Goal: Task Accomplishment & Management: Manage account settings

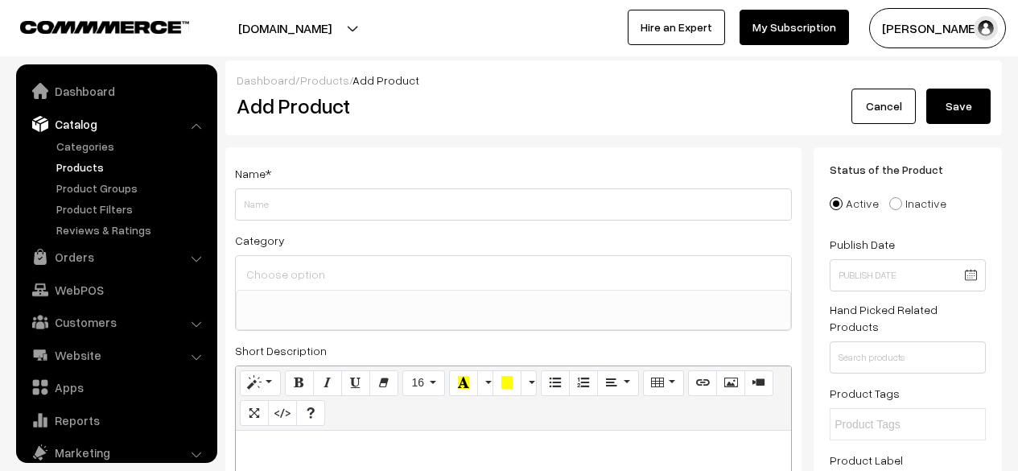
select select
click at [451, 208] on input "Weight" at bounding box center [513, 204] width 557 height 32
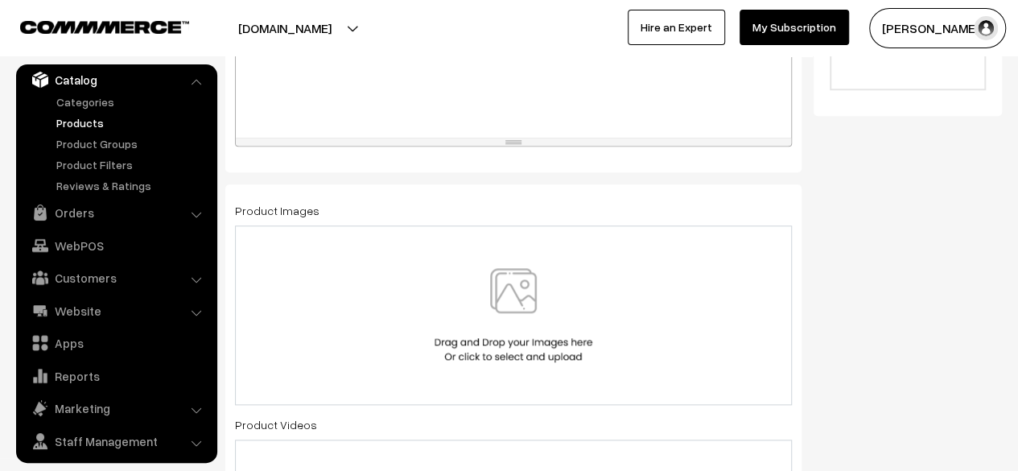
scroll to position [724, 0]
type input "White Pepper"
click at [512, 279] on img at bounding box center [514, 314] width 166 height 94
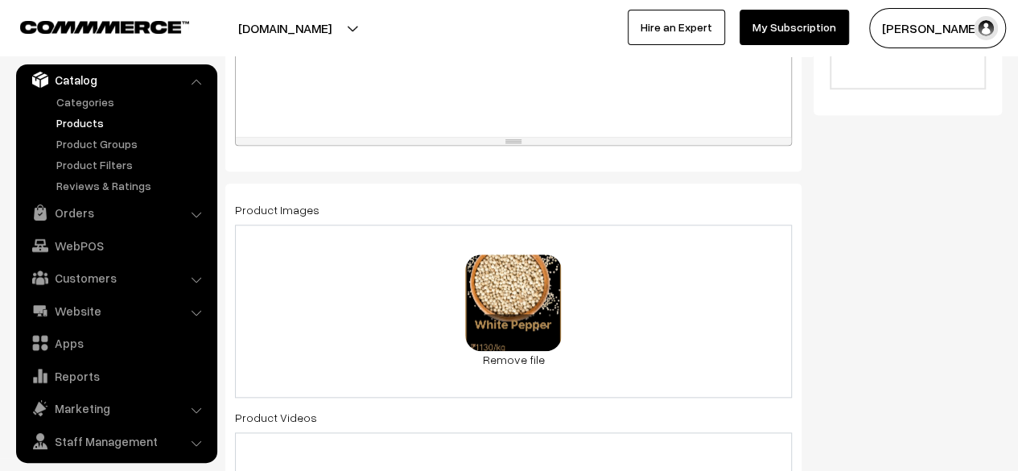
scroll to position [885, 0]
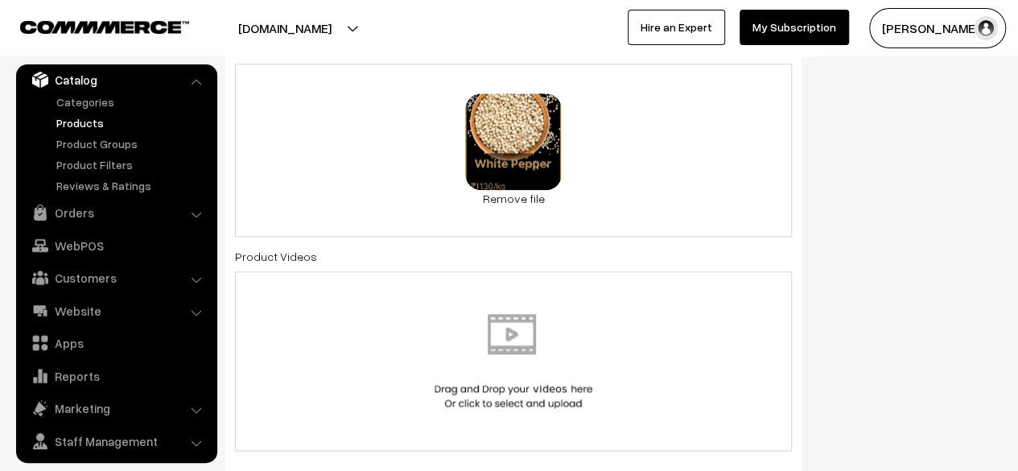
click at [695, 167] on div "82.7 KB BL (4).webp Check Error Remove file" at bounding box center [513, 150] width 557 height 173
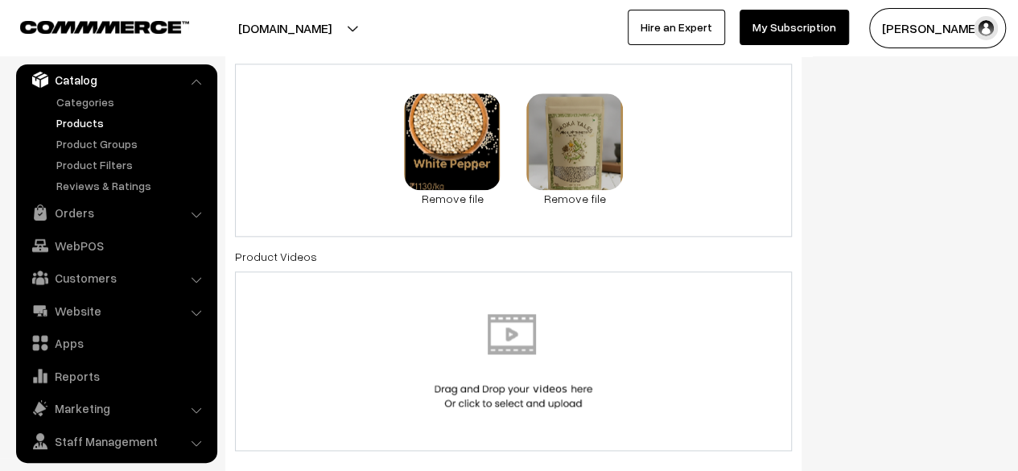
scroll to position [1368, 0]
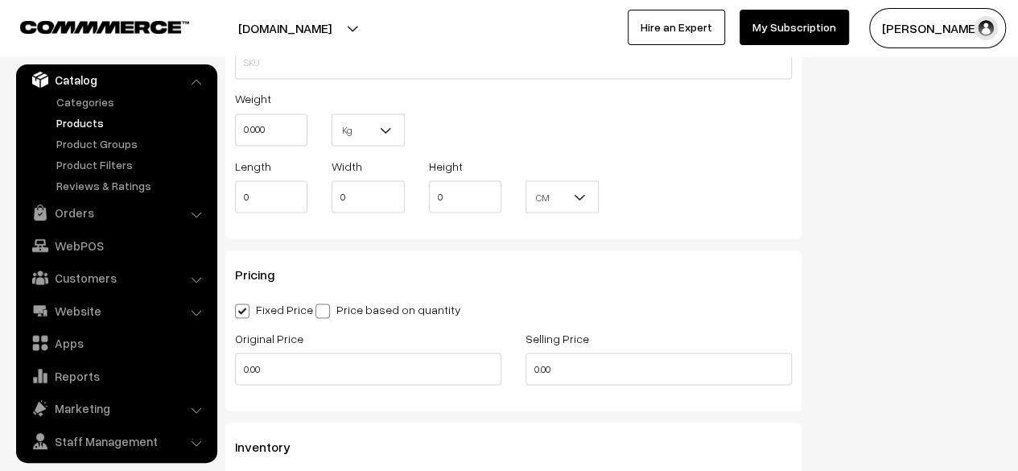
click at [322, 315] on span at bounding box center [323, 310] width 14 height 14
click at [322, 313] on input "Price based on quantity" at bounding box center [321, 308] width 10 height 10
radio input "true"
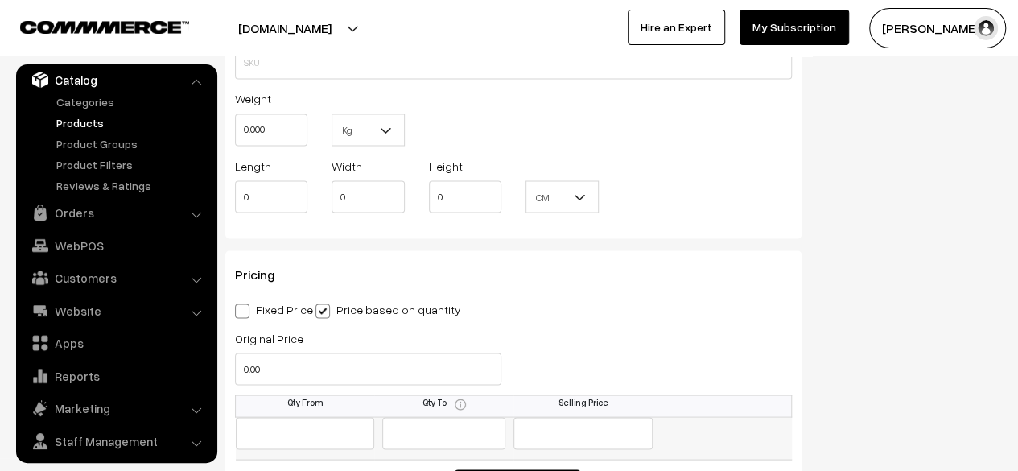
click at [288, 437] on input "text" at bounding box center [305, 433] width 139 height 32
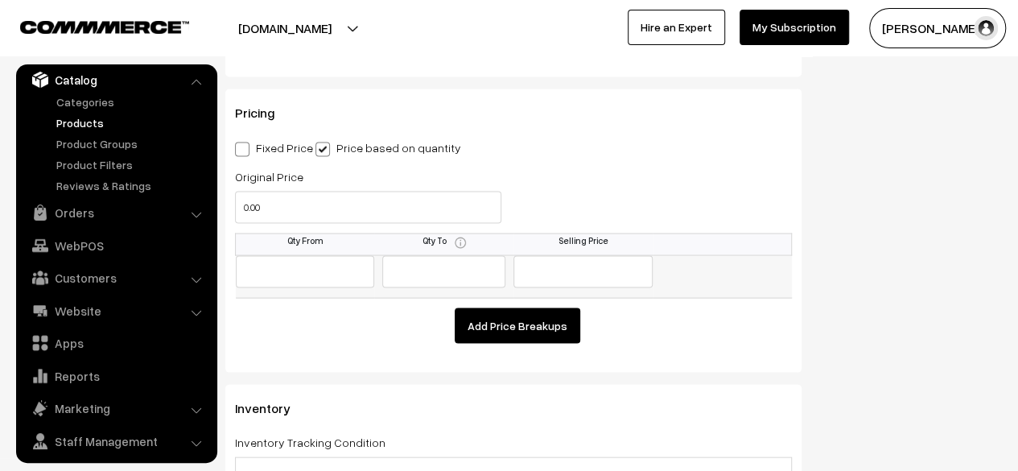
click at [349, 270] on input "text" at bounding box center [305, 272] width 139 height 32
click at [242, 149] on span at bounding box center [242, 149] width 14 height 14
click at [242, 149] on input "Fixed Price" at bounding box center [240, 147] width 10 height 10
radio input "true"
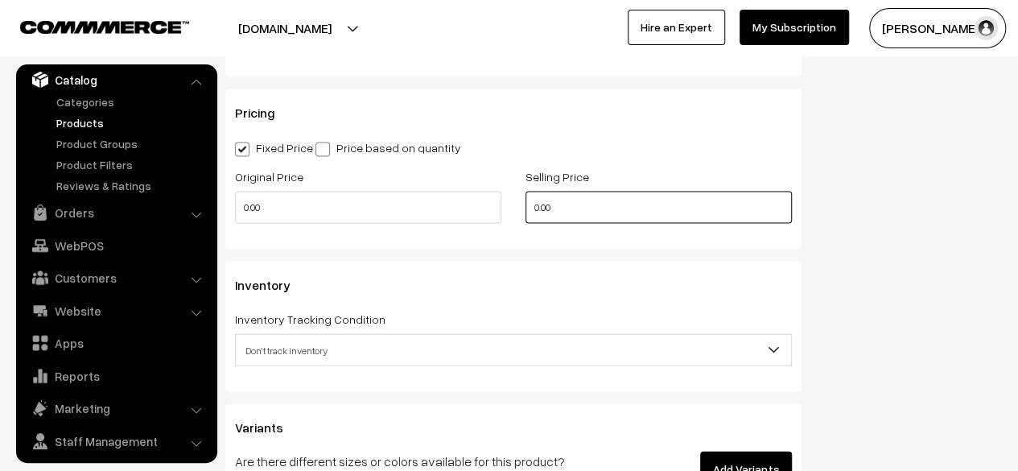
click at [603, 203] on input "0.00" at bounding box center [659, 208] width 266 height 32
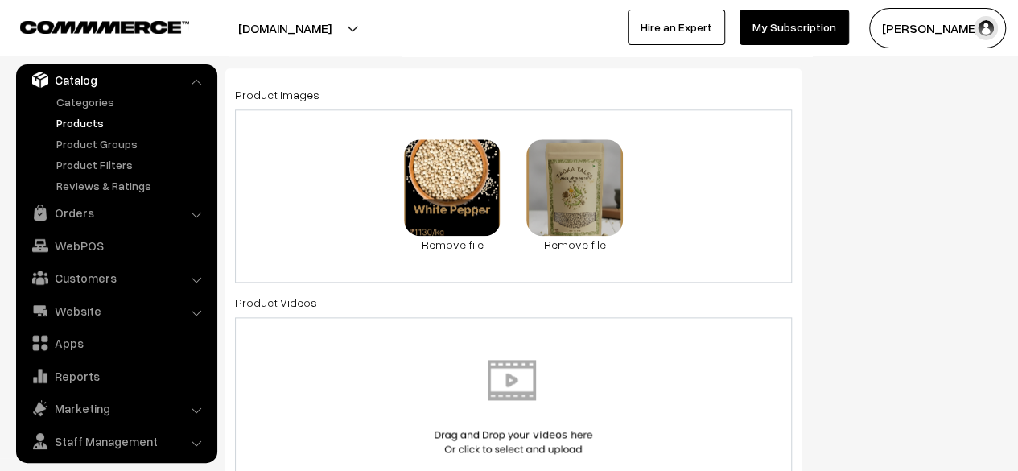
scroll to position [11, 0]
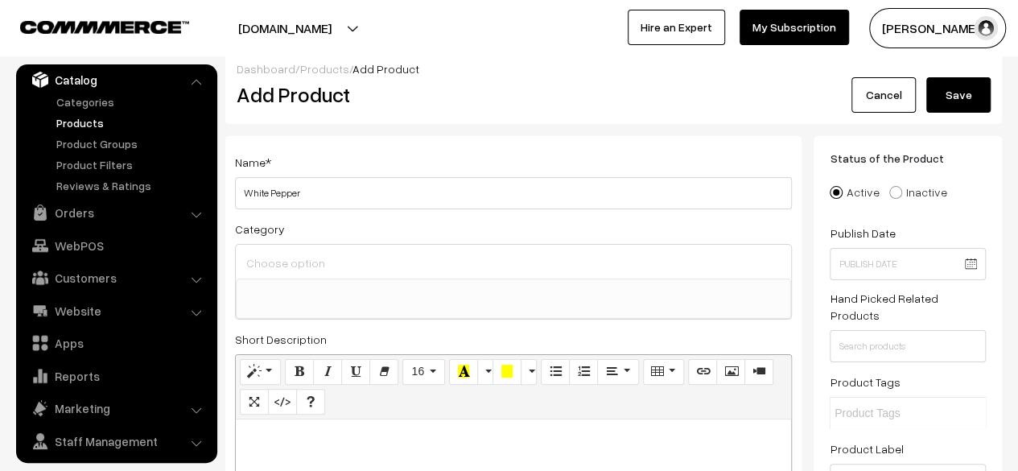
type input "1130"
click at [967, 91] on button "Save" at bounding box center [958, 94] width 64 height 35
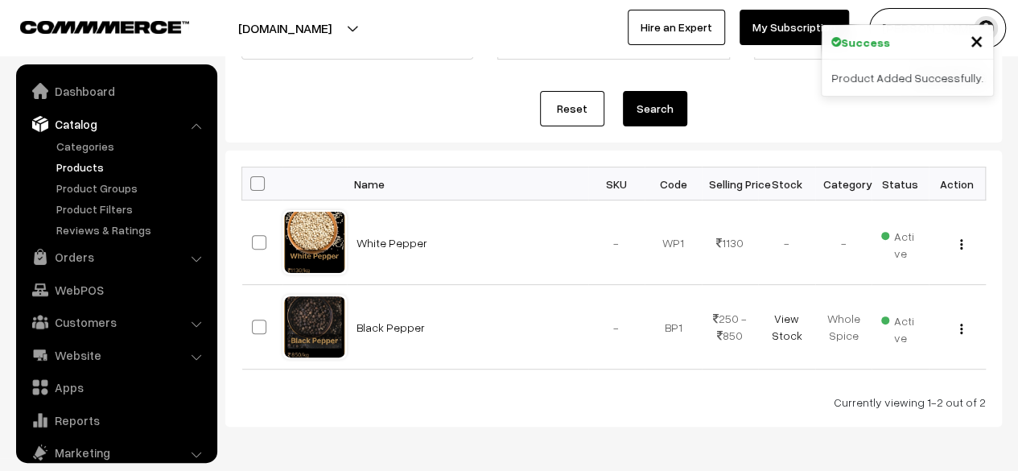
scroll to position [44, 0]
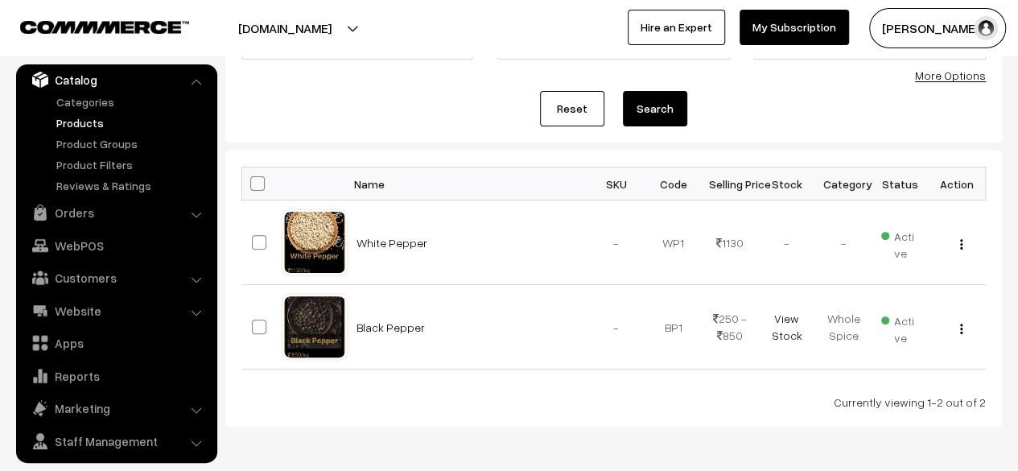
click at [963, 329] on button "button" at bounding box center [961, 328] width 4 height 13
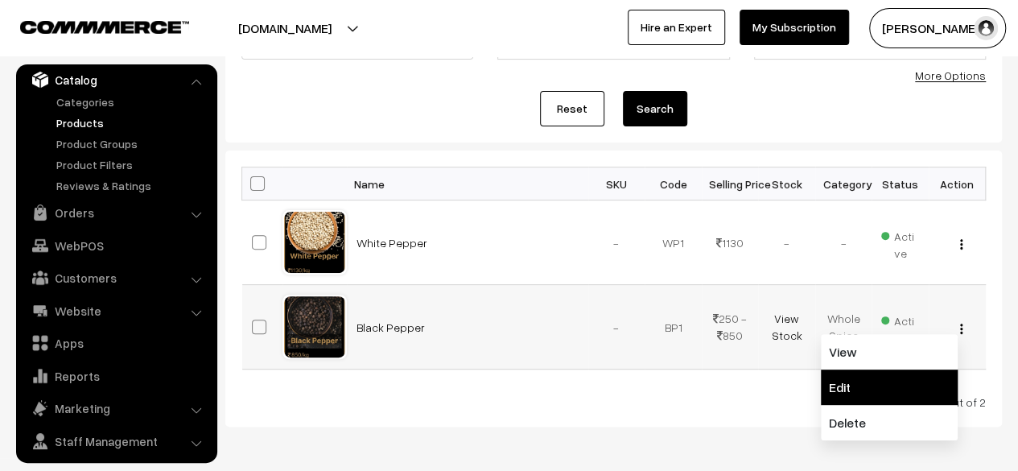
click at [889, 385] on link "Edit" at bounding box center [889, 386] width 137 height 35
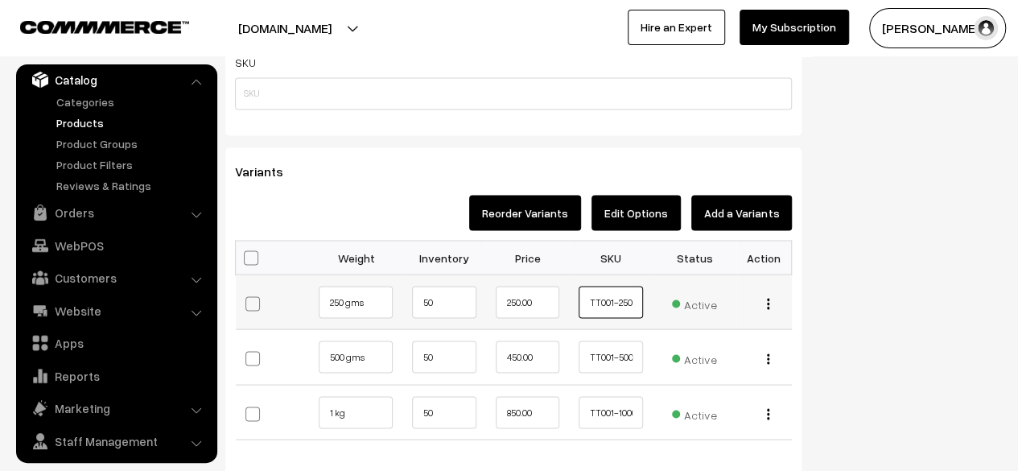
drag, startPoint x: 586, startPoint y: 303, endPoint x: 667, endPoint y: 303, distance: 81.3
click at [667, 303] on tr "250 gms" at bounding box center [514, 302] width 556 height 56
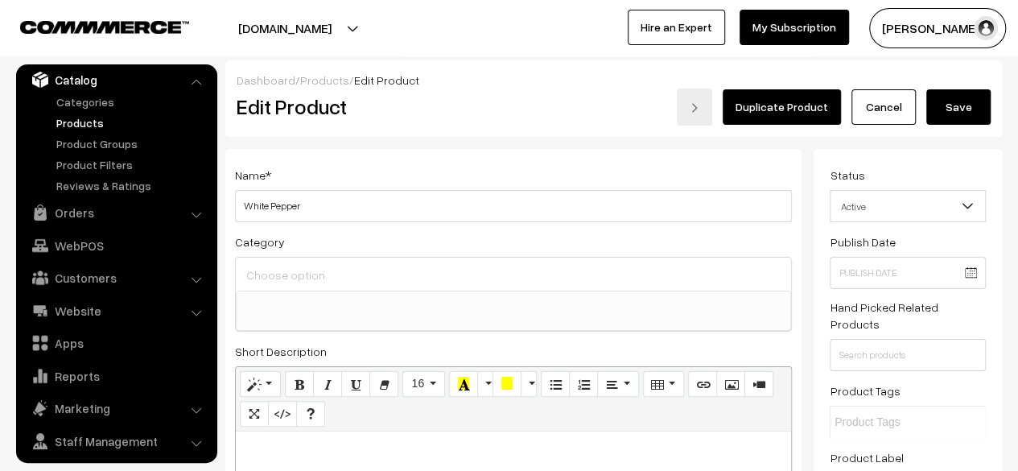
click at [439, 309] on ul at bounding box center [514, 301] width 554 height 20
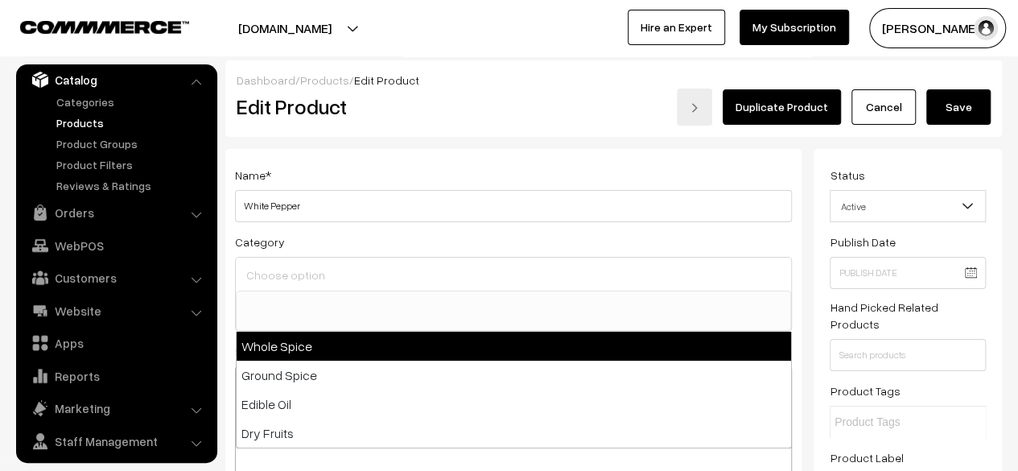
click at [447, 280] on input at bounding box center [513, 275] width 542 height 23
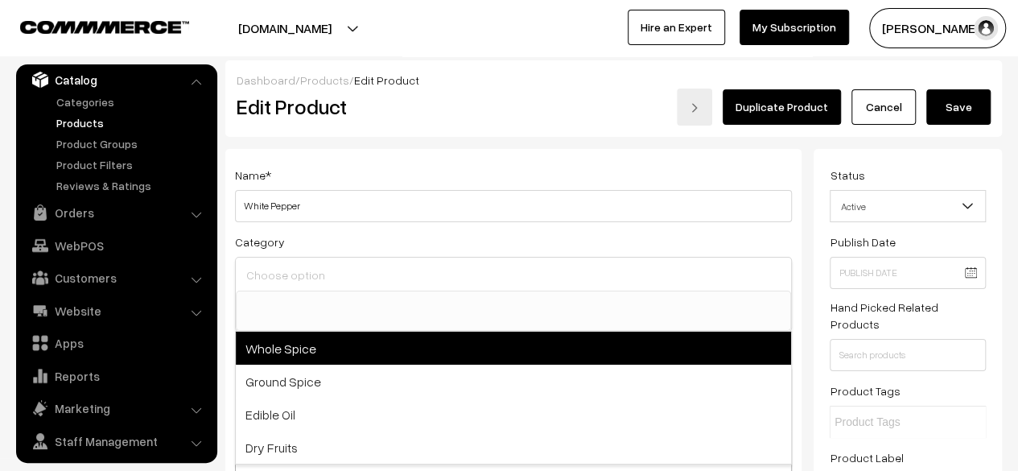
click at [438, 350] on span "Whole Spice" at bounding box center [513, 348] width 555 height 33
select select "1"
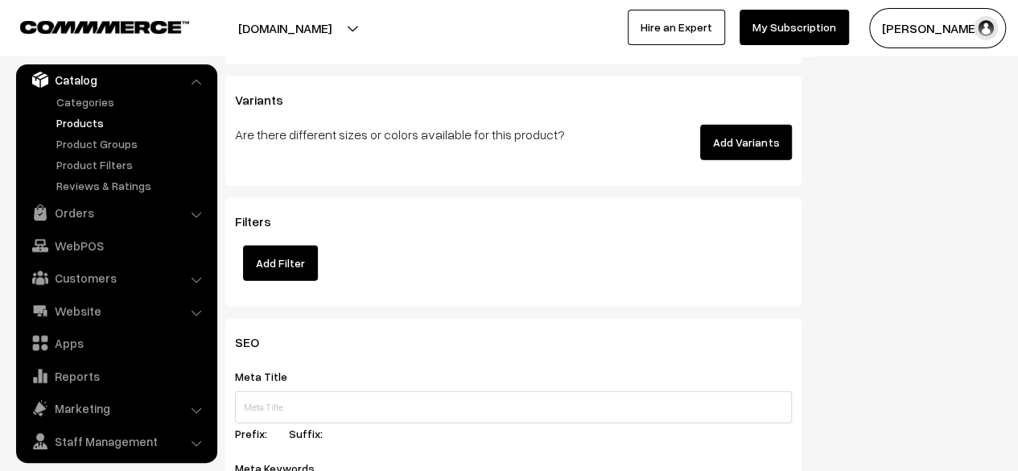
scroll to position [1932, 0]
drag, startPoint x: 728, startPoint y: 146, endPoint x: 609, endPoint y: 225, distance: 142.9
click at [728, 146] on button "Add Variants" at bounding box center [746, 141] width 92 height 35
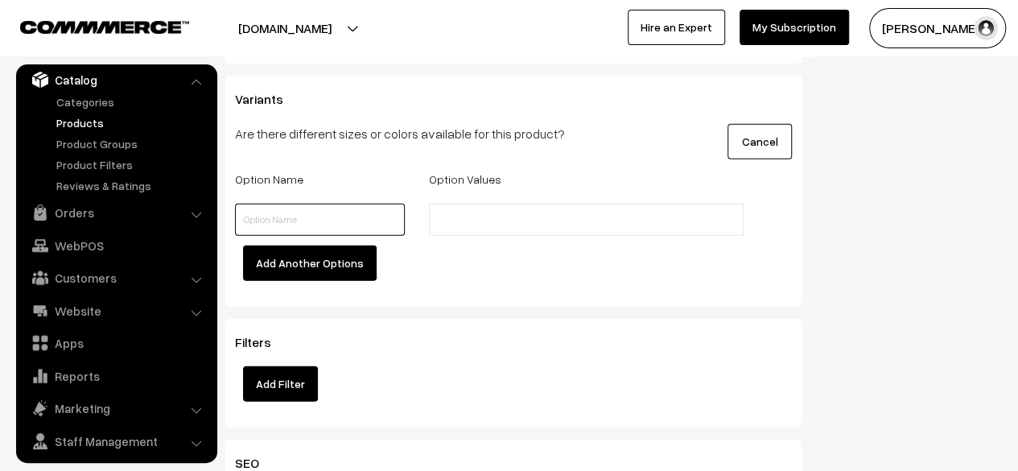
click at [349, 222] on input "text" at bounding box center [320, 220] width 170 height 32
type input "Size"
click at [447, 225] on input "text" at bounding box center [504, 220] width 141 height 17
type input "250 gm"
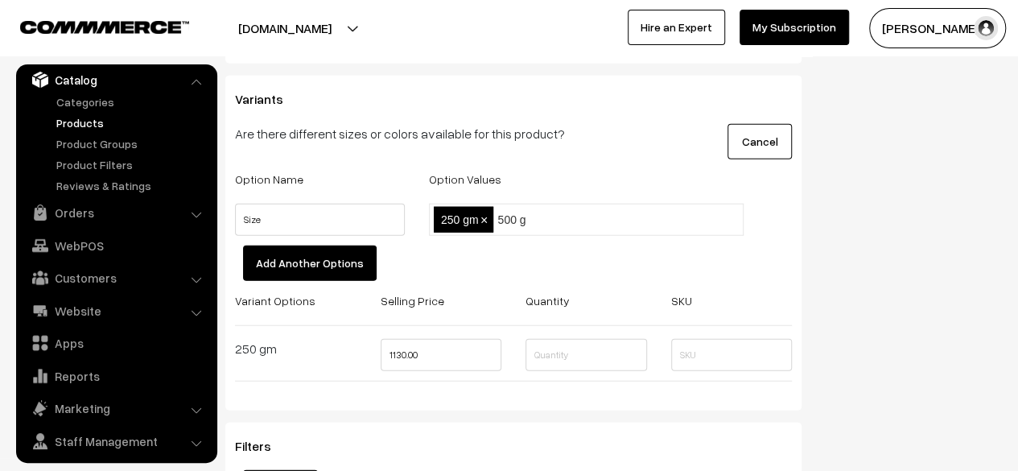
type input "500 gm"
type input "1 kg"
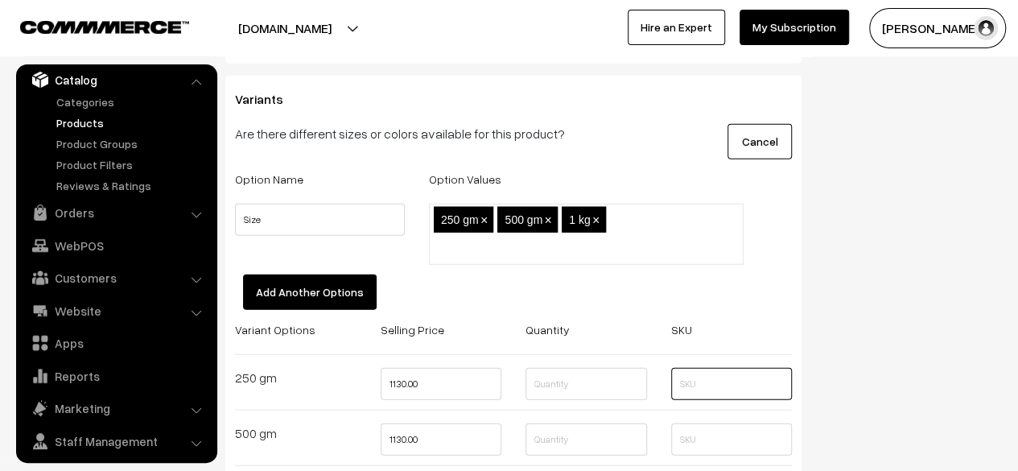
click at [702, 387] on input "text" at bounding box center [732, 384] width 122 height 32
paste input "TT001-250"
click at [703, 384] on input "TT001-250" at bounding box center [732, 384] width 122 height 32
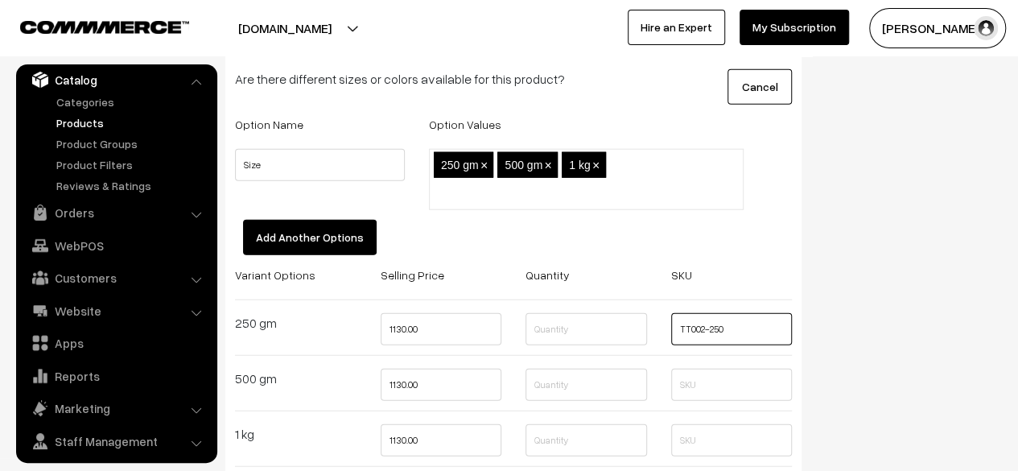
scroll to position [2012, 0]
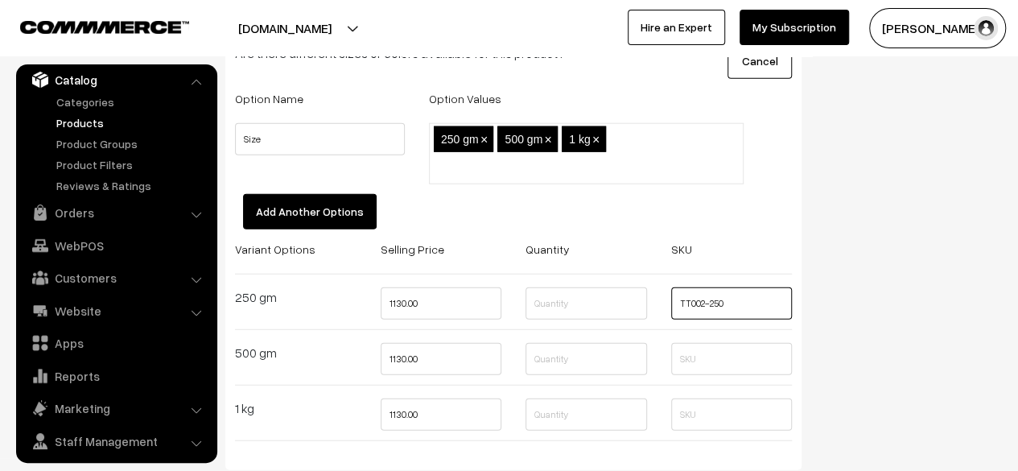
type input "TT002-250"
drag, startPoint x: 451, startPoint y: 308, endPoint x: 327, endPoint y: 310, distance: 124.0
click at [327, 310] on div "Variant Options Selling Price Quantity SKU 250 gm 1130.00 TT002-250 500 gm 1130…" at bounding box center [513, 346] width 581 height 215
type input "300"
click at [611, 301] on input "text" at bounding box center [587, 303] width 122 height 32
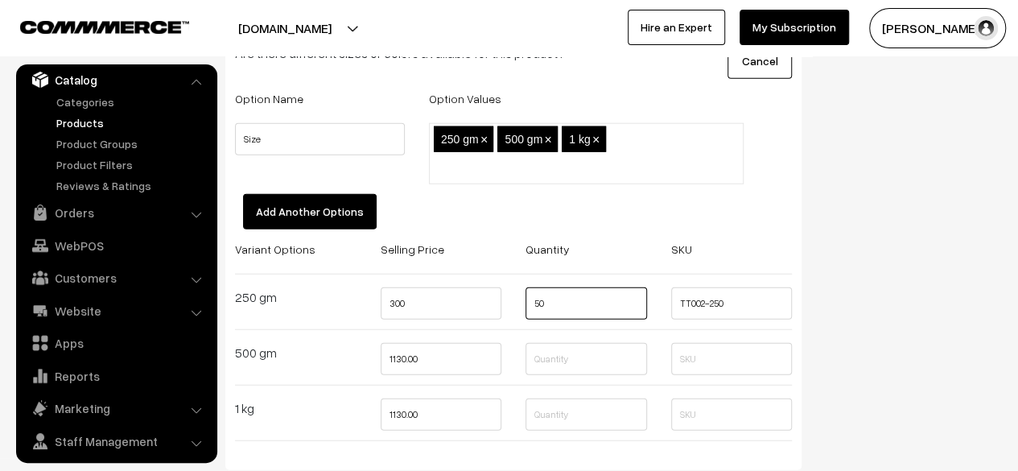
type input "50"
drag, startPoint x: 443, startPoint y: 366, endPoint x: 373, endPoint y: 366, distance: 70.0
click at [373, 366] on div "1130.00" at bounding box center [442, 364] width 146 height 42
type input "570"
click at [588, 358] on input "text" at bounding box center [587, 359] width 122 height 32
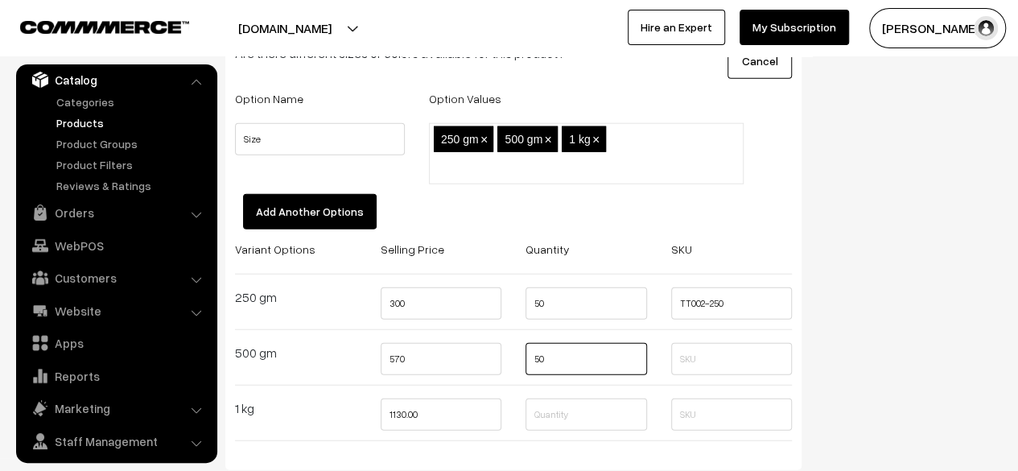
type input "50"
click at [727, 368] on input "text" at bounding box center [732, 359] width 122 height 32
paste input "TT001-250"
click at [702, 363] on input "TT001-250" at bounding box center [732, 359] width 122 height 32
type input "TT002-500"
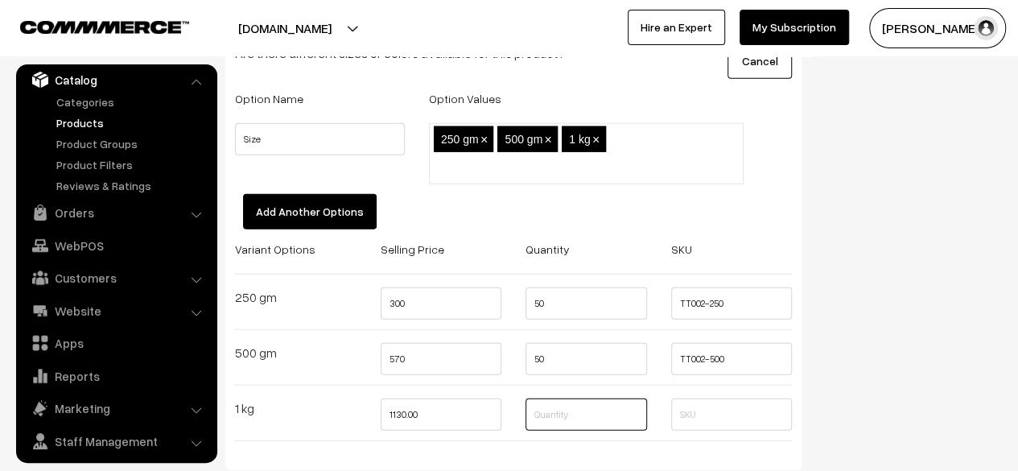
click at [563, 412] on input "text" at bounding box center [587, 414] width 122 height 32
type input "50"
click at [700, 408] on input "text" at bounding box center [732, 414] width 122 height 32
paste input "TT001-250"
click at [702, 414] on input "TT001-250" at bounding box center [732, 414] width 122 height 32
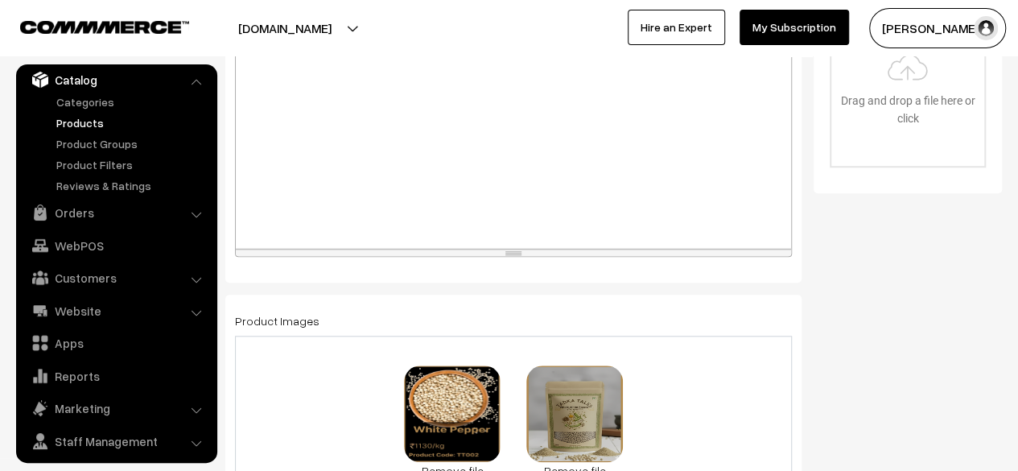
scroll to position [0, 0]
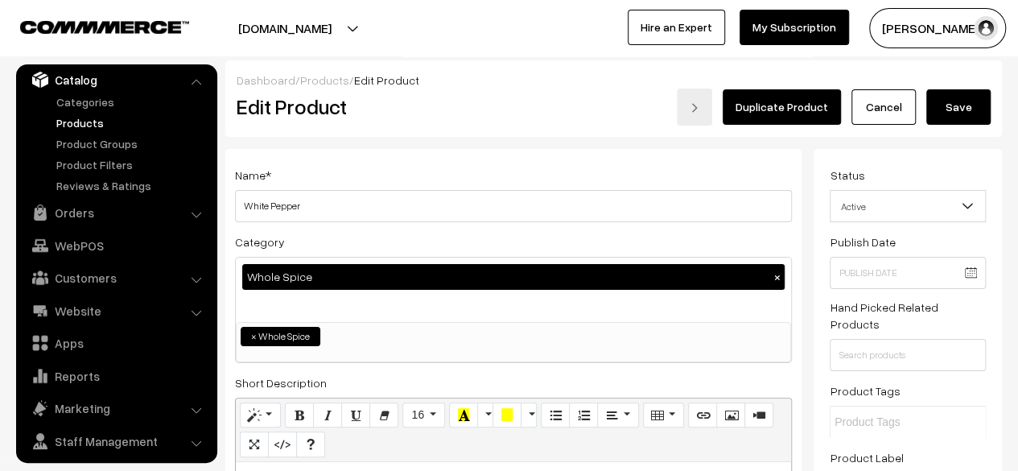
type input "TT002-1000"
drag, startPoint x: 974, startPoint y: 116, endPoint x: 951, endPoint y: 176, distance: 64.7
click at [974, 117] on button "Save" at bounding box center [958, 106] width 64 height 35
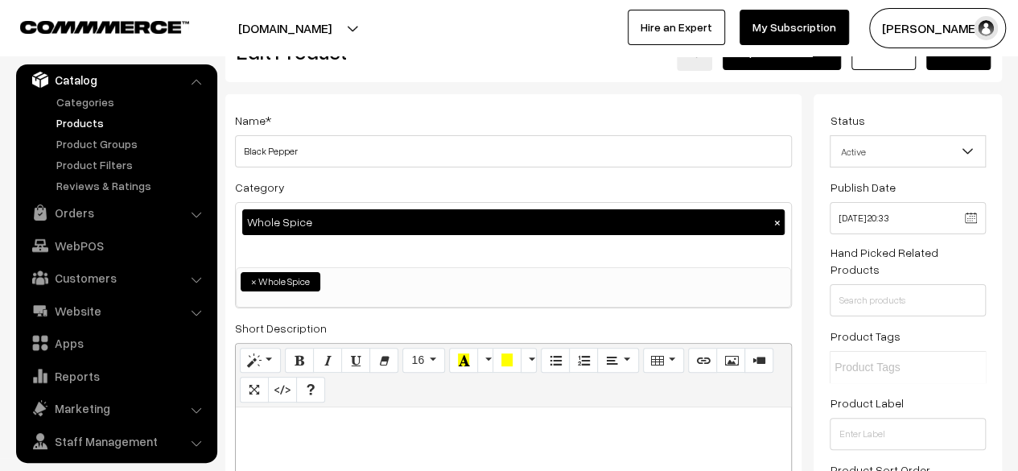
scroll to position [80, 0]
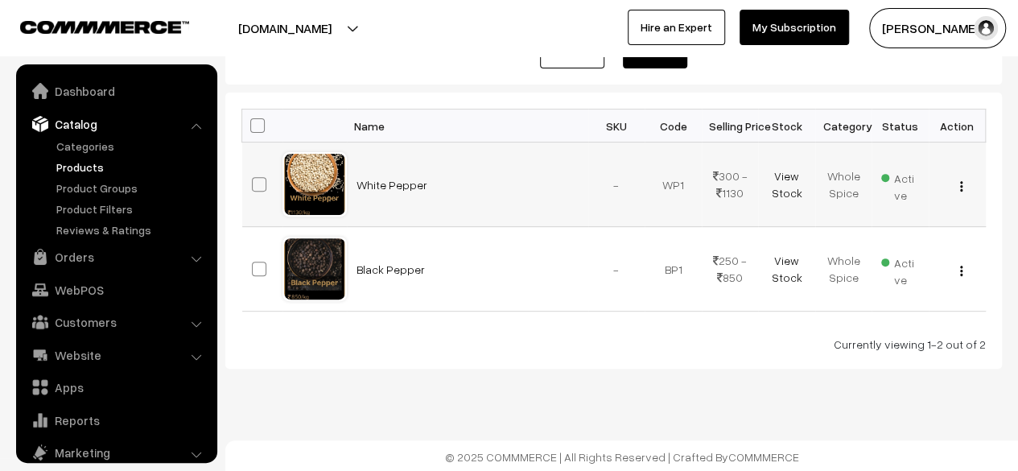
scroll to position [44, 0]
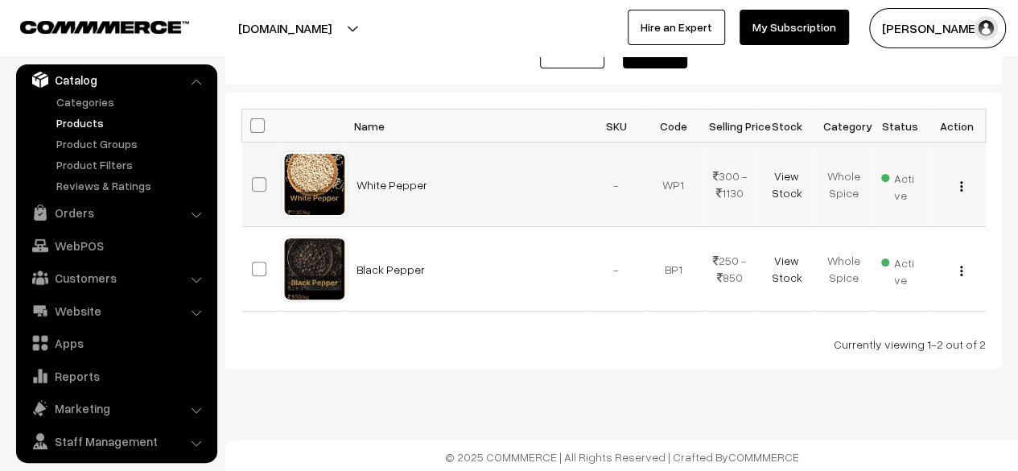
click at [963, 185] on div "View Edit Delete" at bounding box center [957, 184] width 38 height 17
click at [961, 186] on img "button" at bounding box center [961, 186] width 2 height 10
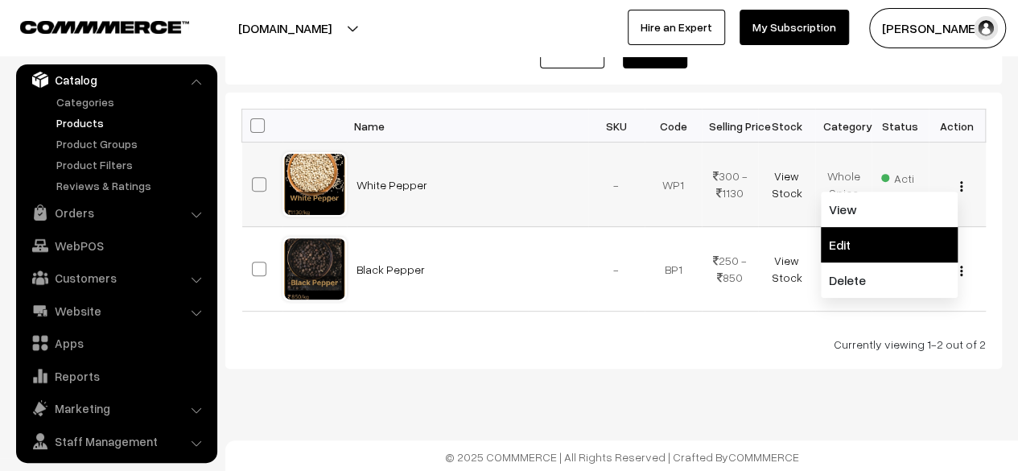
click at [893, 237] on link "Edit" at bounding box center [889, 244] width 137 height 35
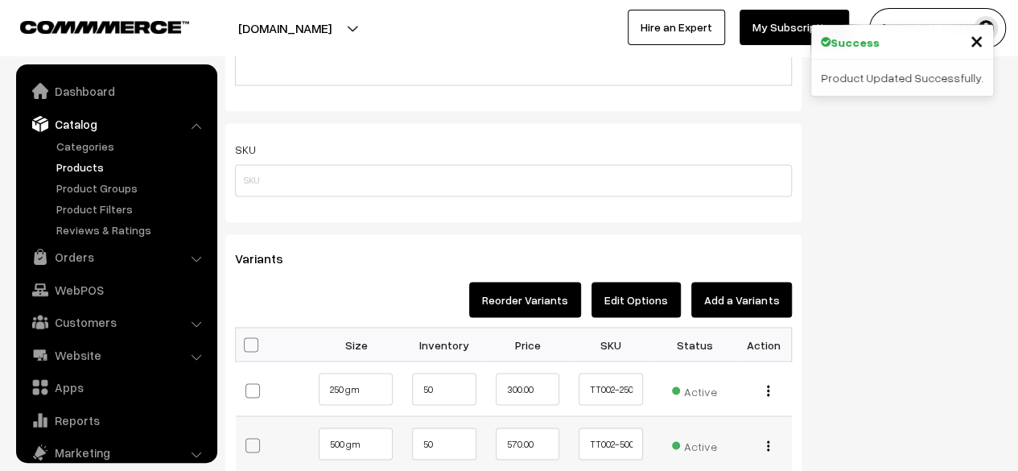
scroll to position [1449, 0]
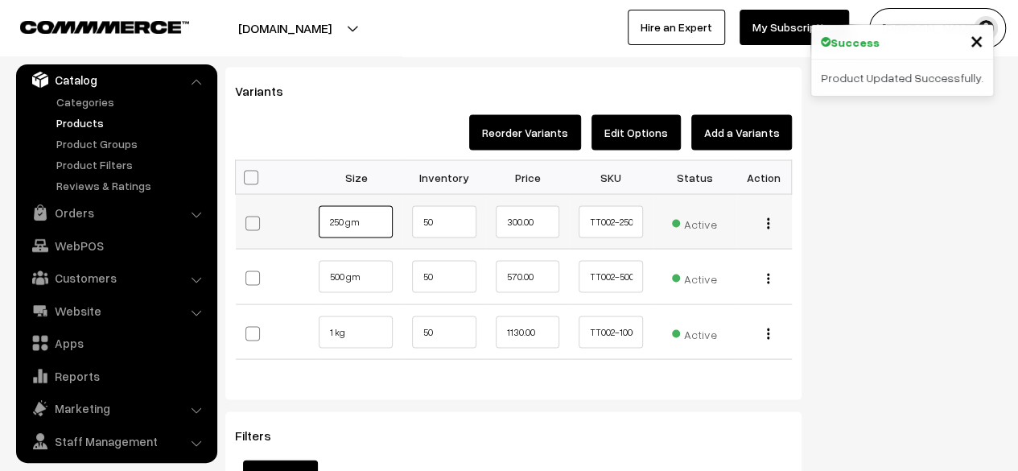
click at [365, 219] on input "250 gm" at bounding box center [356, 221] width 74 height 32
type input "250 gms"
click at [373, 285] on input "500 gm" at bounding box center [356, 276] width 74 height 32
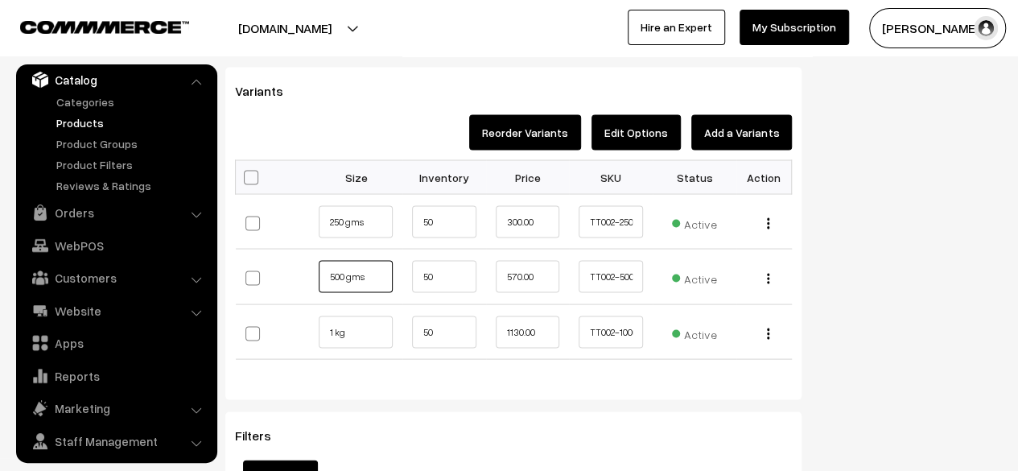
type input "500 gms"
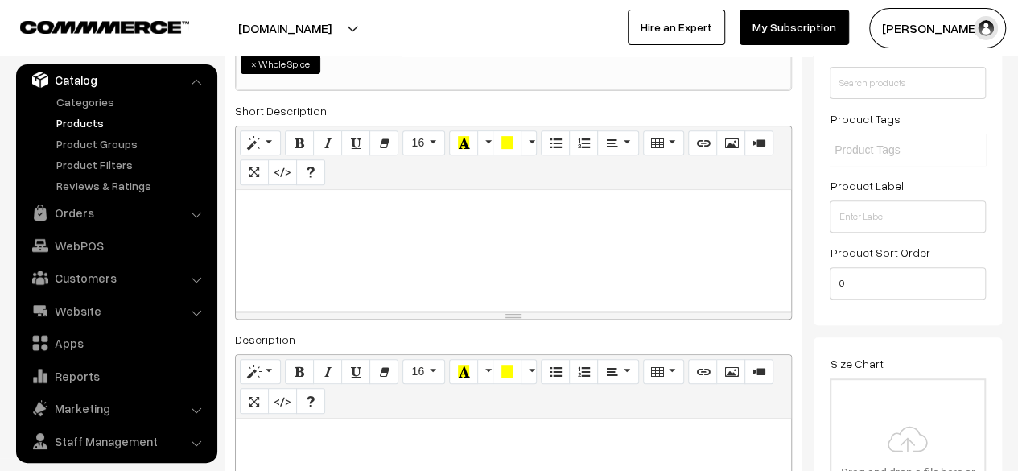
scroll to position [0, 0]
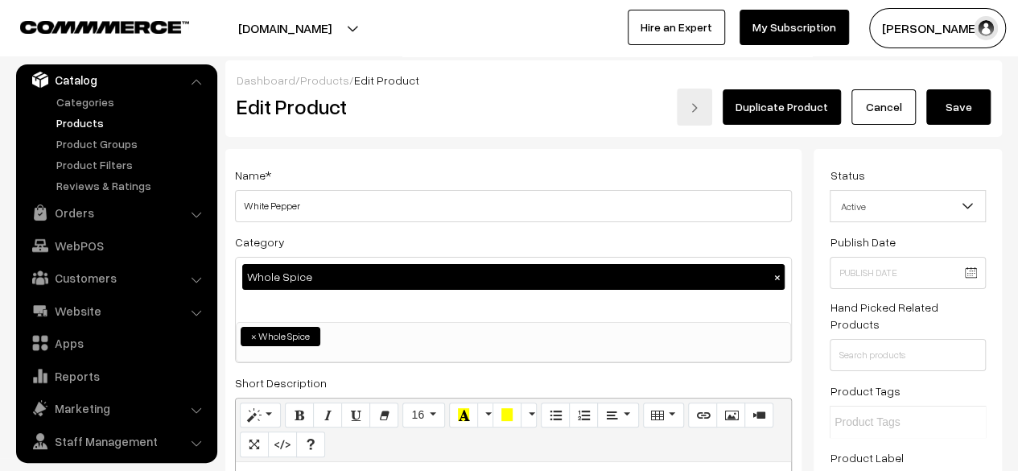
drag, startPoint x: 948, startPoint y: 96, endPoint x: 937, endPoint y: 117, distance: 23.8
click at [948, 97] on button "Save" at bounding box center [958, 106] width 64 height 35
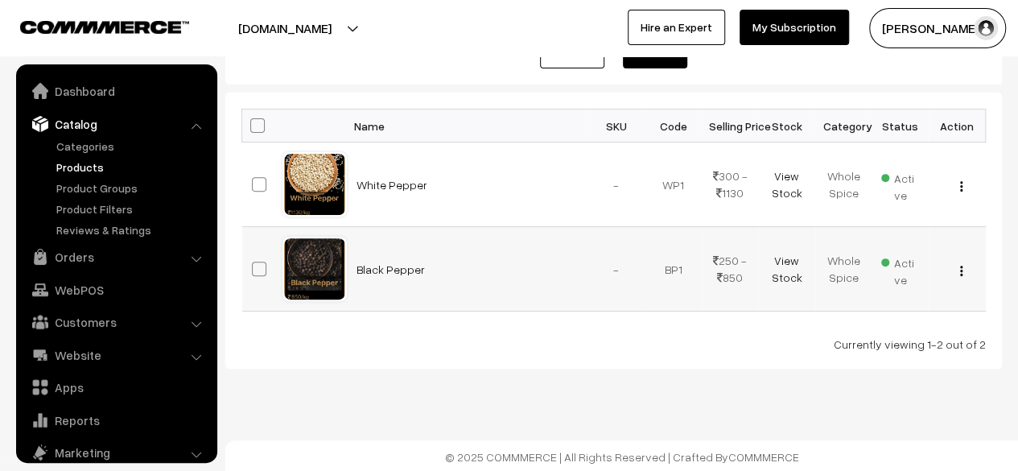
scroll to position [44, 0]
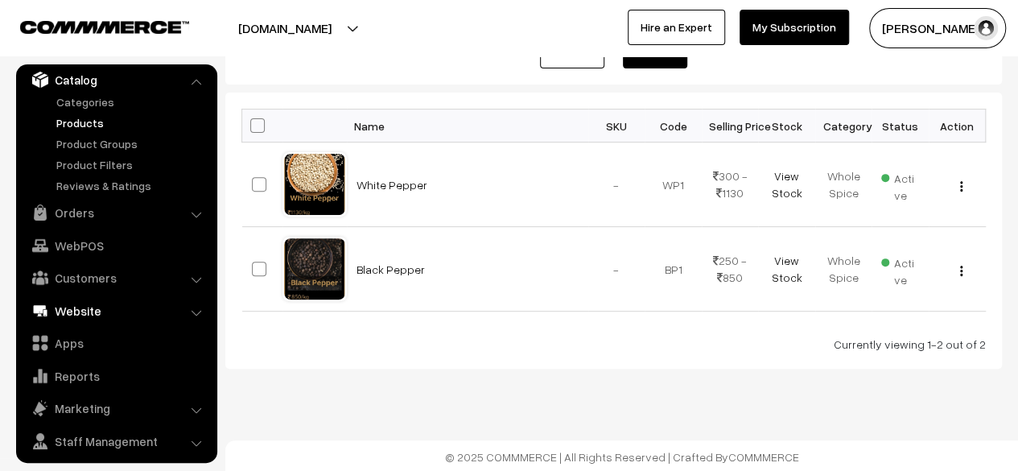
click at [93, 316] on link "Website" at bounding box center [116, 310] width 192 height 29
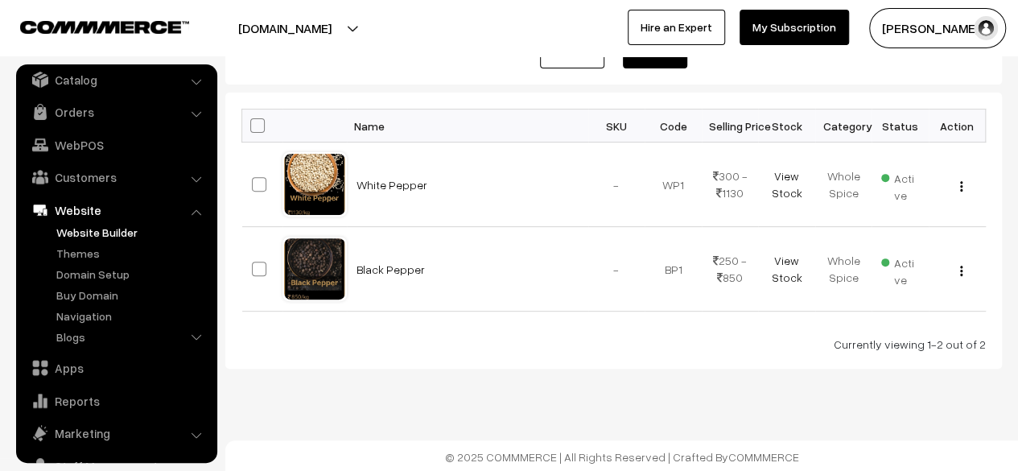
click at [113, 239] on link "Website Builder" at bounding box center [131, 232] width 159 height 17
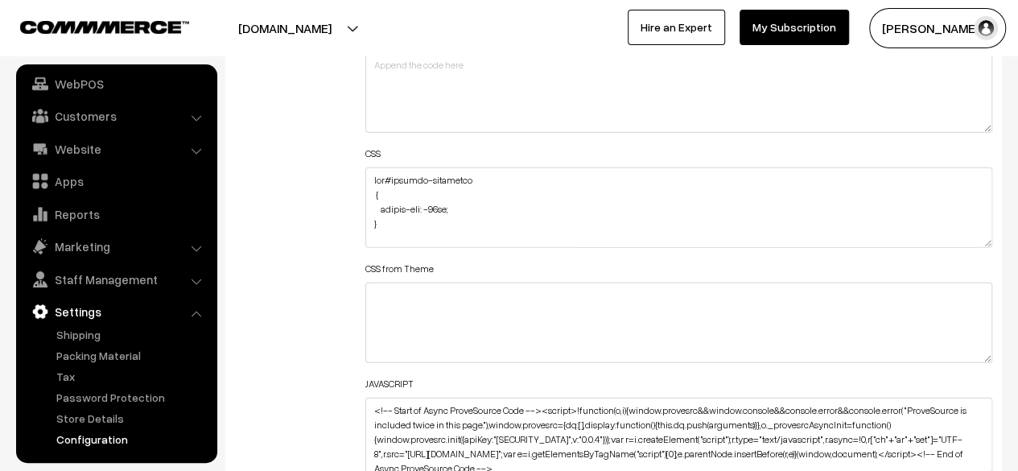
scroll to position [2012, 0]
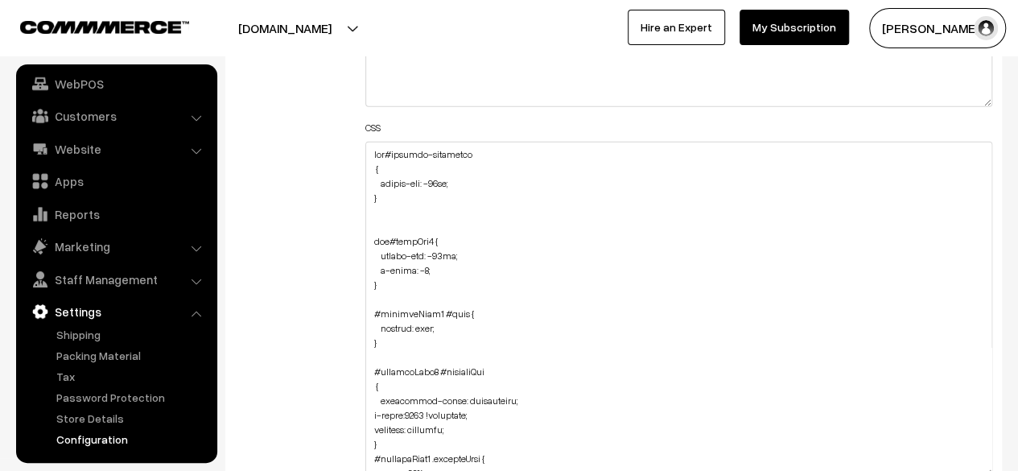
drag, startPoint x: 987, startPoint y: 215, endPoint x: 724, endPoint y: 274, distance: 269.8
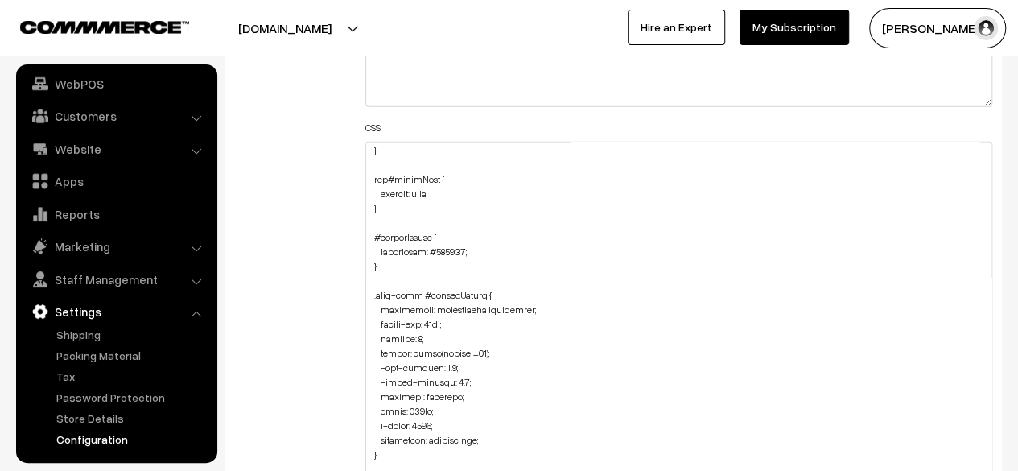
scroll to position [90, 0]
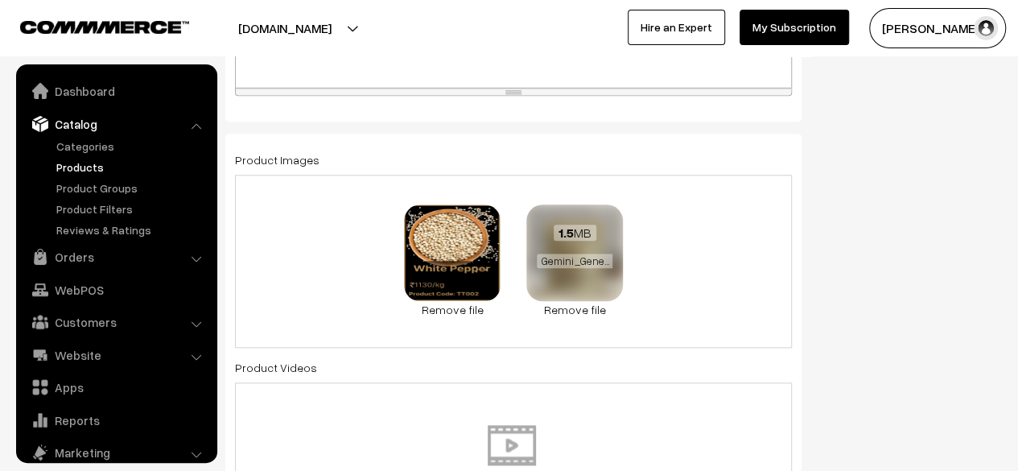
scroll to position [44, 0]
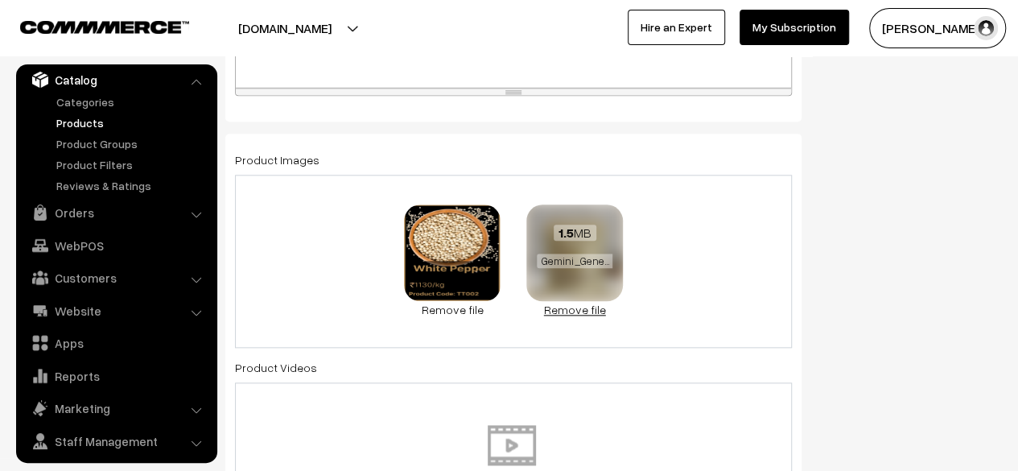
click at [565, 312] on link "Remove file" at bounding box center [574, 309] width 97 height 17
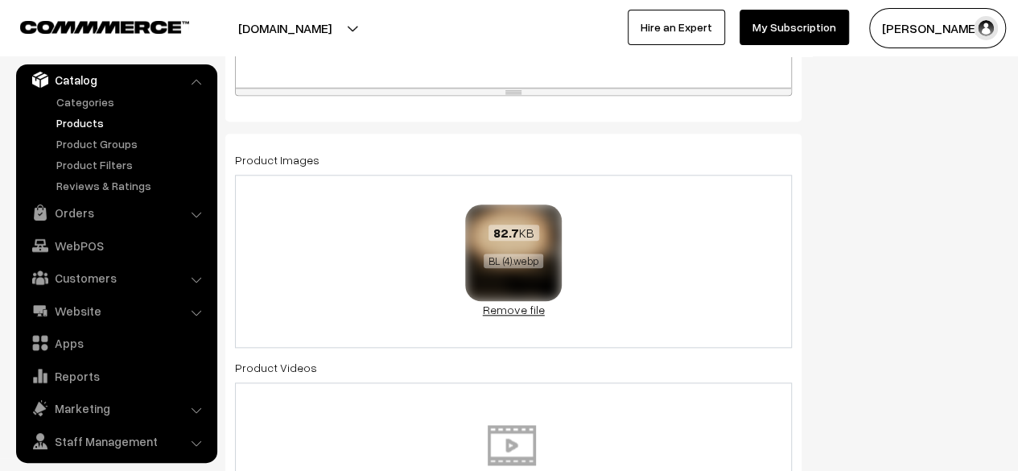
click at [507, 313] on link "Remove file" at bounding box center [513, 309] width 97 height 17
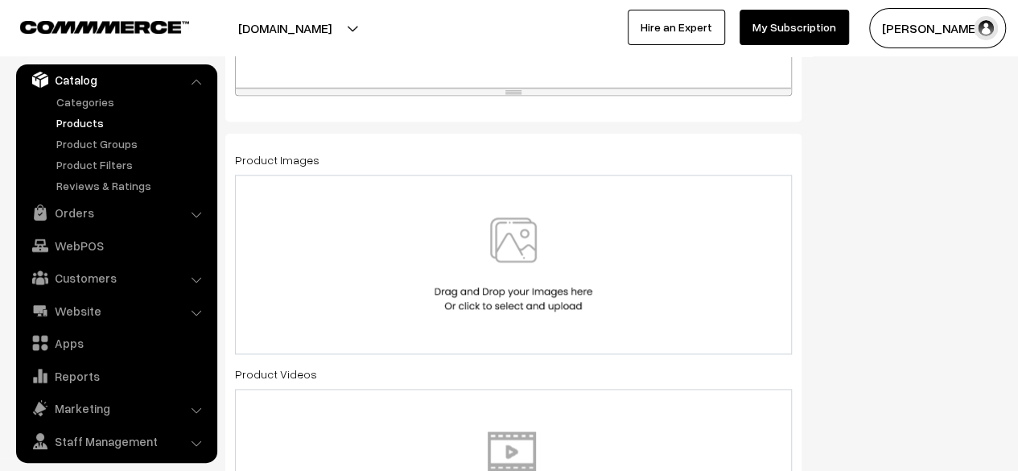
click at [496, 260] on img at bounding box center [514, 264] width 166 height 94
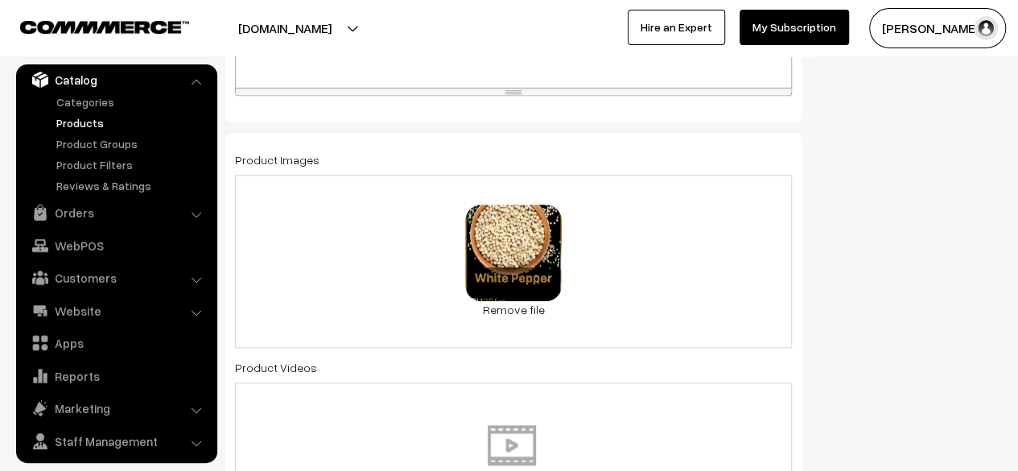
click at [659, 266] on div "0.6 MB BL-removebg-preview (1).png Check Error Remove file" at bounding box center [513, 261] width 557 height 173
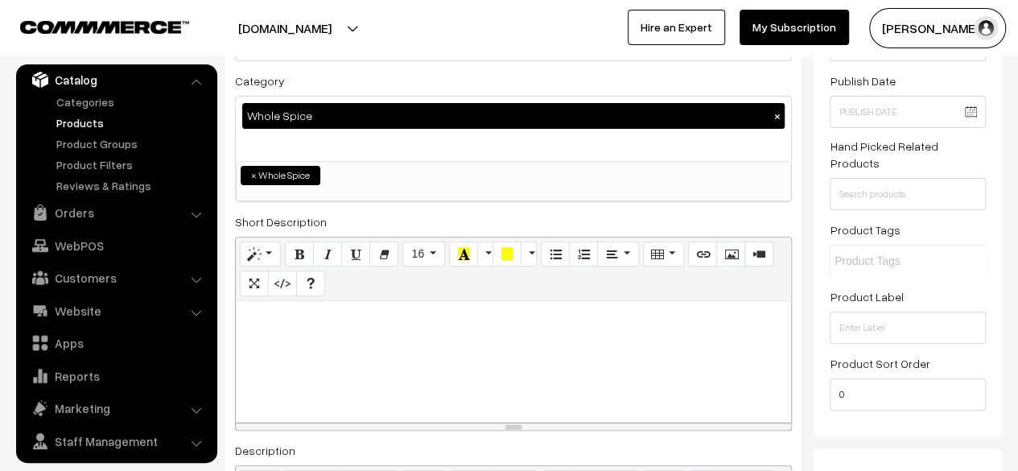
scroll to position [0, 0]
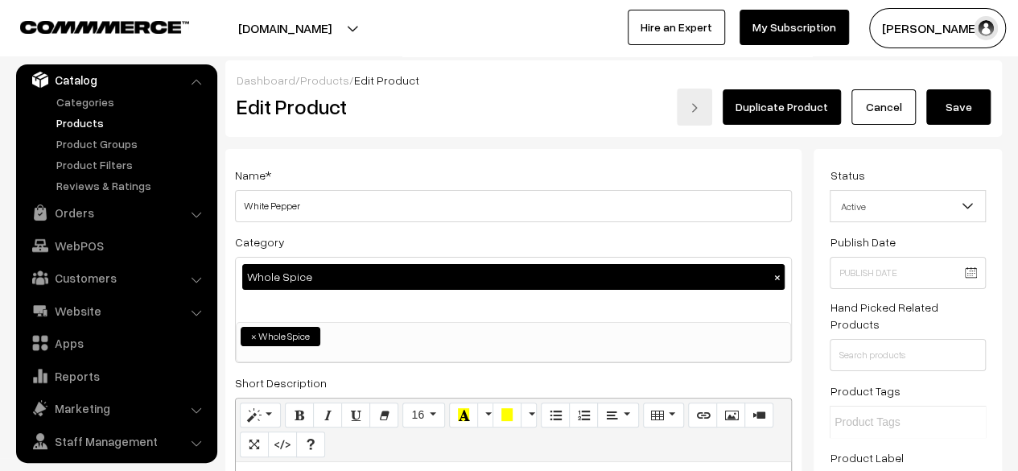
click at [963, 104] on button "Save" at bounding box center [958, 106] width 64 height 35
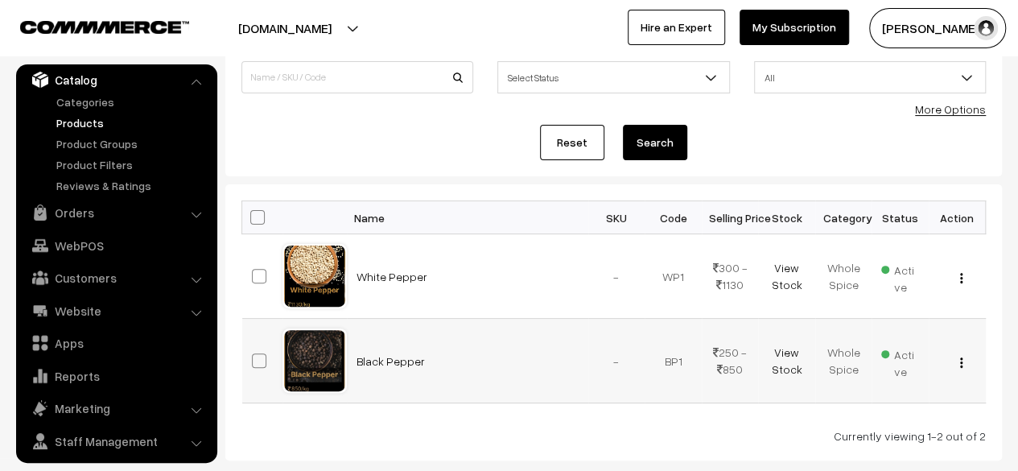
scroll to position [161, 0]
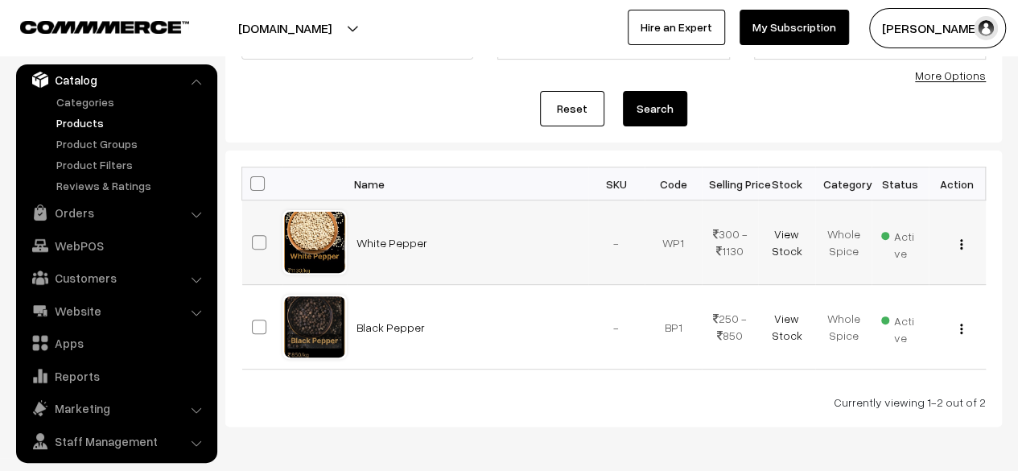
click at [960, 243] on img "button" at bounding box center [961, 244] width 2 height 10
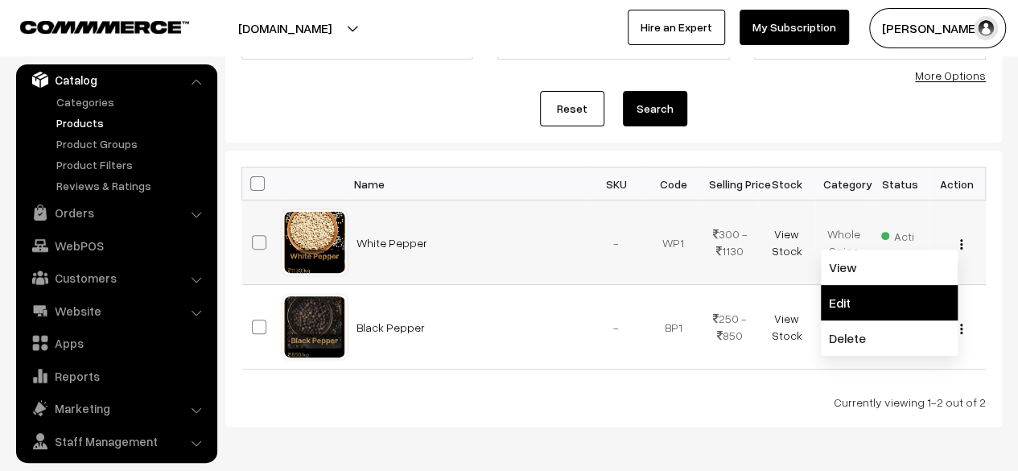
click at [852, 300] on link "Edit" at bounding box center [889, 302] width 137 height 35
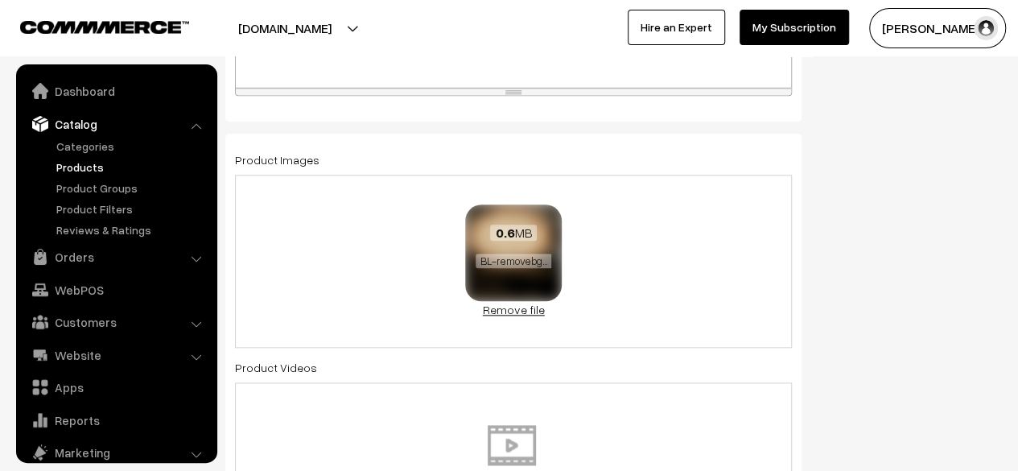
scroll to position [44, 0]
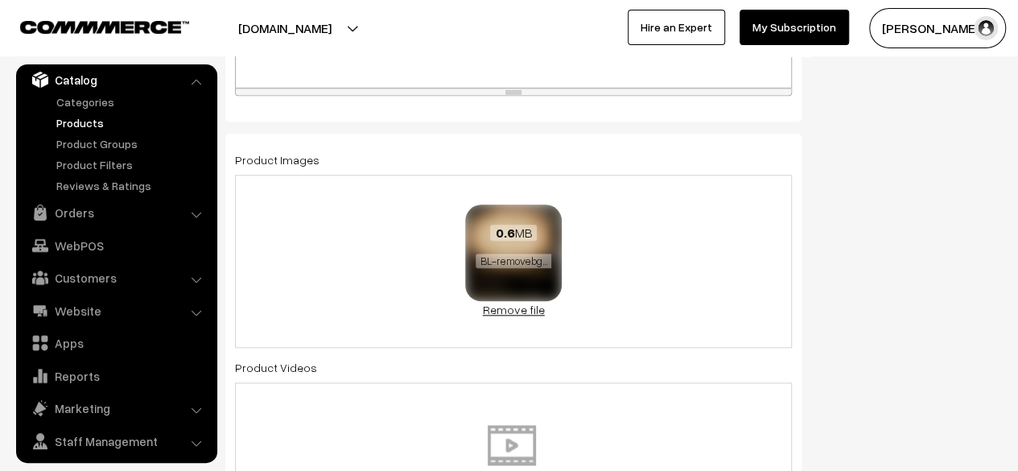
click at [502, 311] on link "Remove file" at bounding box center [513, 309] width 97 height 17
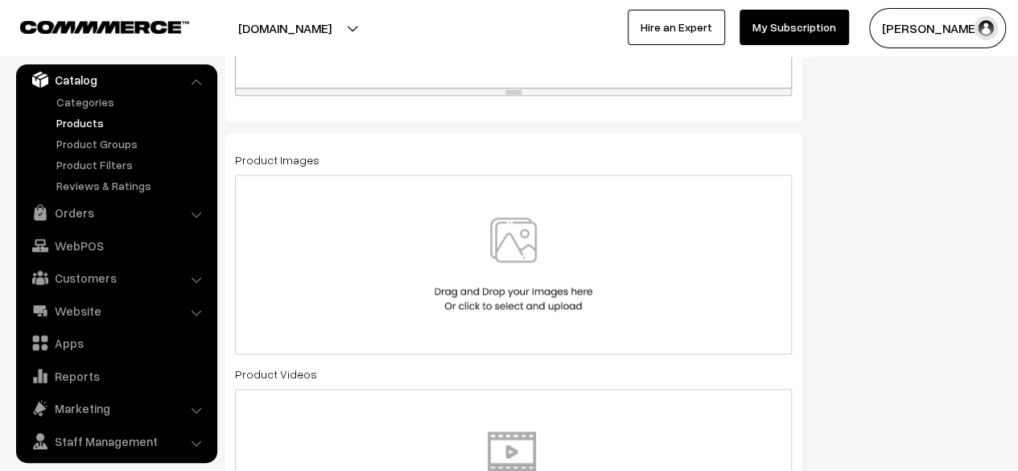
click at [542, 269] on img at bounding box center [514, 264] width 166 height 94
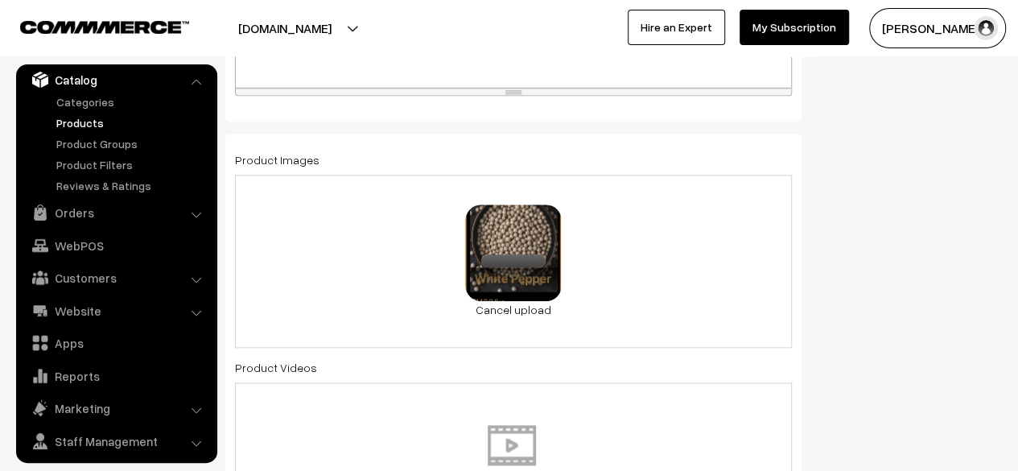
click at [711, 278] on div "0.4 MB BL__4_-removebg-preview.png Check Error Cancel upload" at bounding box center [513, 261] width 557 height 173
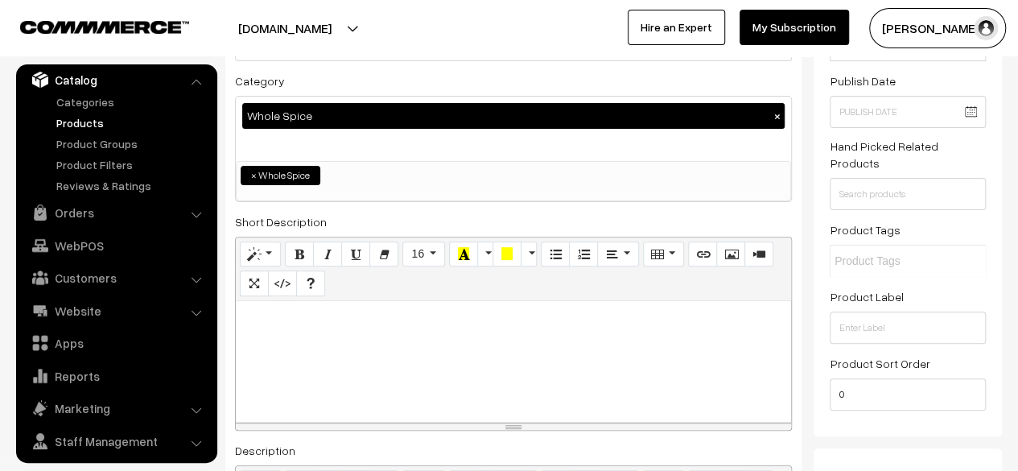
scroll to position [0, 0]
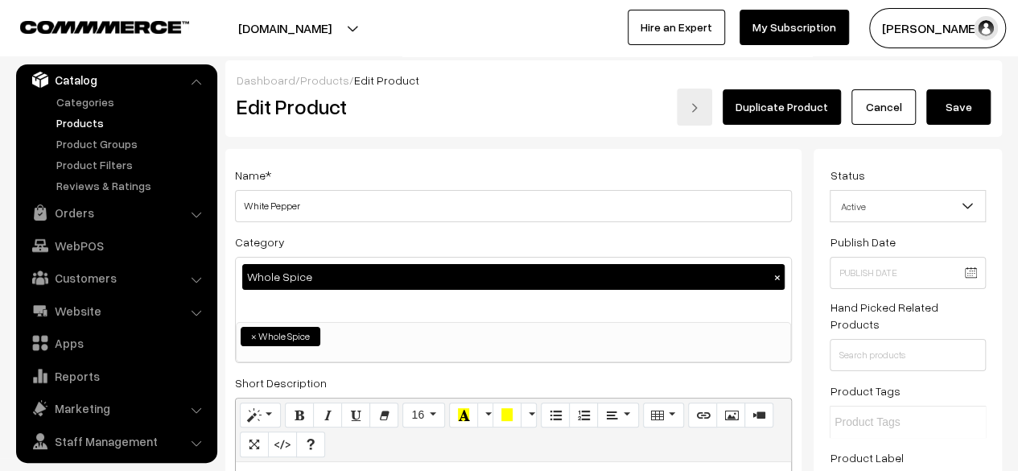
click at [942, 108] on button "Save" at bounding box center [958, 106] width 64 height 35
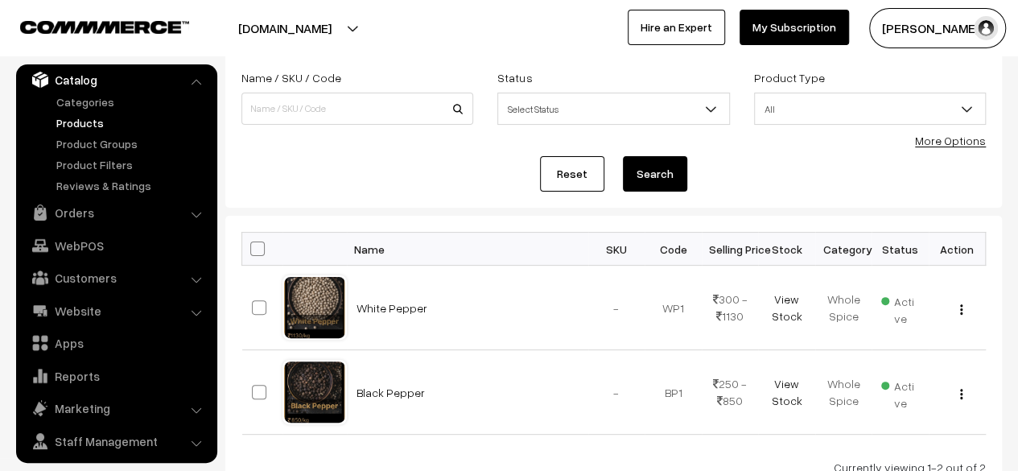
scroll to position [161, 0]
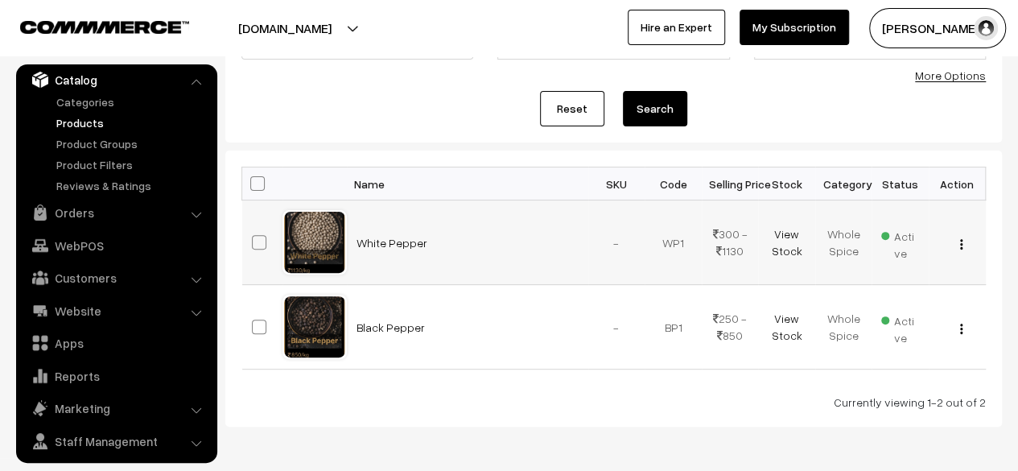
drag, startPoint x: 557, startPoint y: 318, endPoint x: 549, endPoint y: 221, distance: 96.9
click at [549, 221] on tbody "White Pepper - WP1 View" at bounding box center [614, 284] width 744 height 169
click at [536, 396] on div "Currently viewing 1-2 out of 2" at bounding box center [613, 402] width 744 height 17
click at [959, 332] on button "button" at bounding box center [961, 328] width 4 height 13
click at [672, 387] on div "Bulk Options Edit Products Update Inventory Make all Active Make all Inactive A…" at bounding box center [613, 289] width 744 height 244
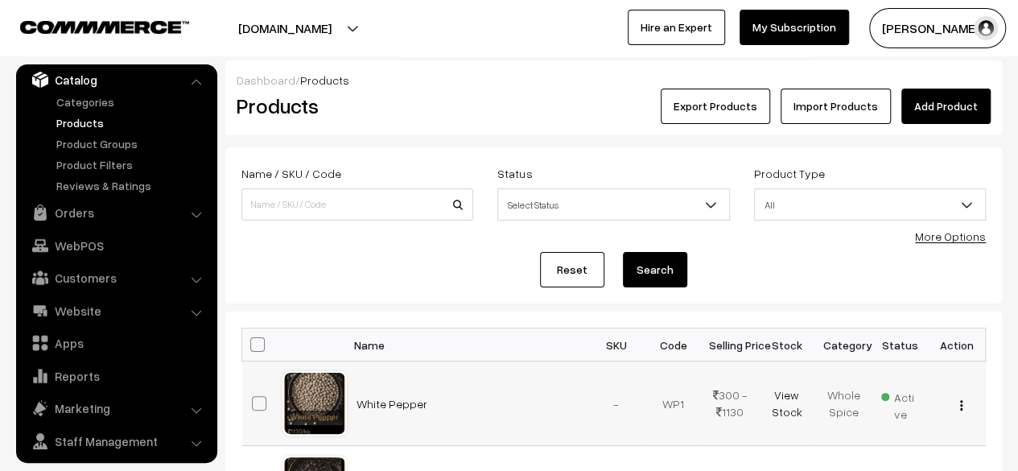
scroll to position [80, 0]
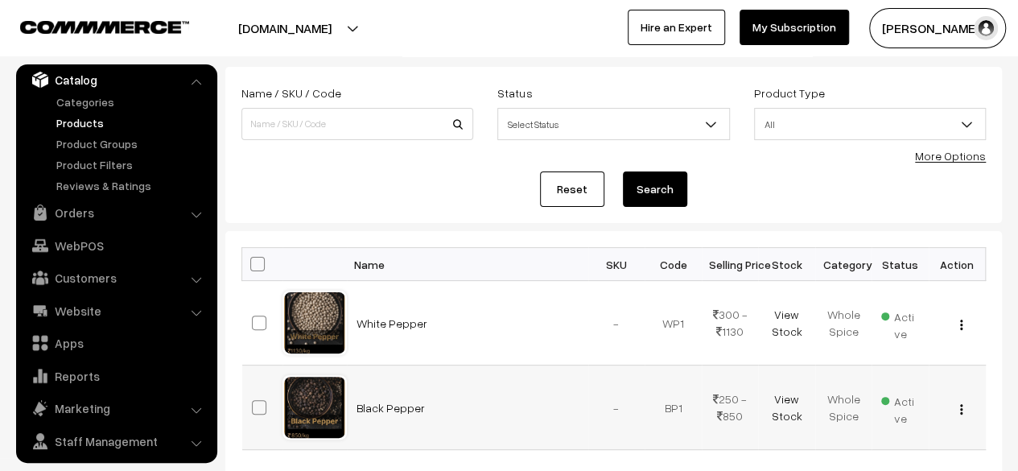
click at [960, 408] on img "button" at bounding box center [961, 409] width 2 height 10
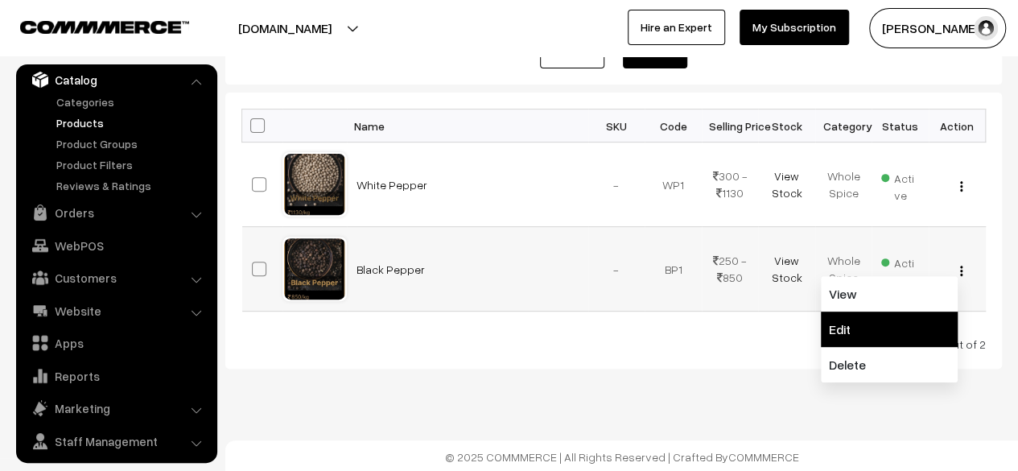
click at [868, 320] on link "Edit" at bounding box center [889, 328] width 137 height 35
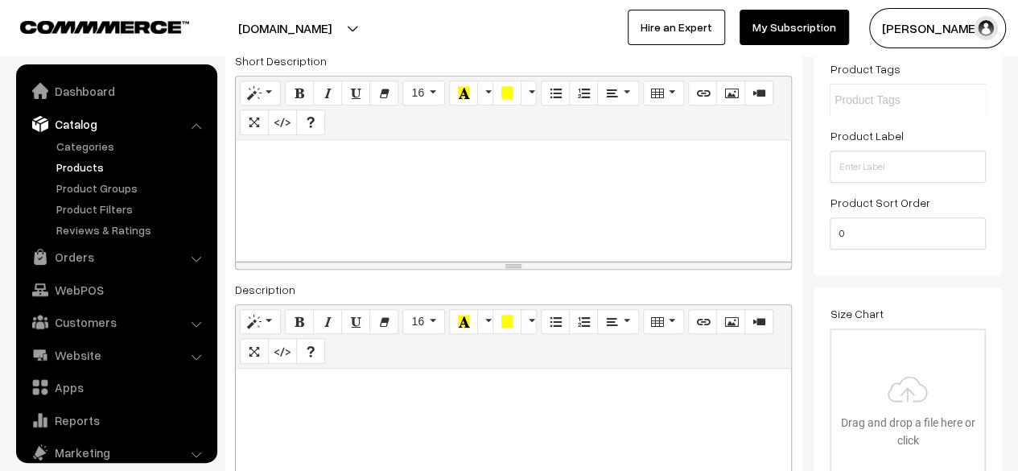
scroll to position [44, 0]
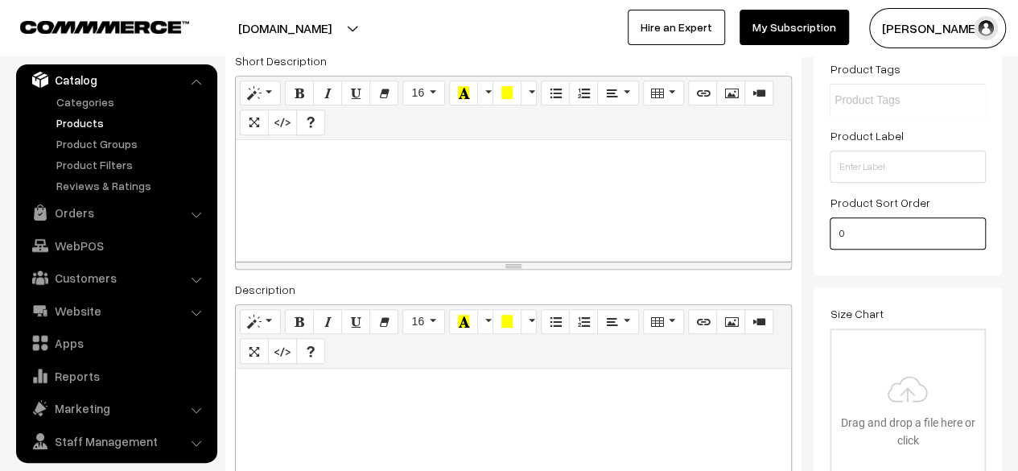
click at [924, 233] on input "0" at bounding box center [908, 233] width 156 height 32
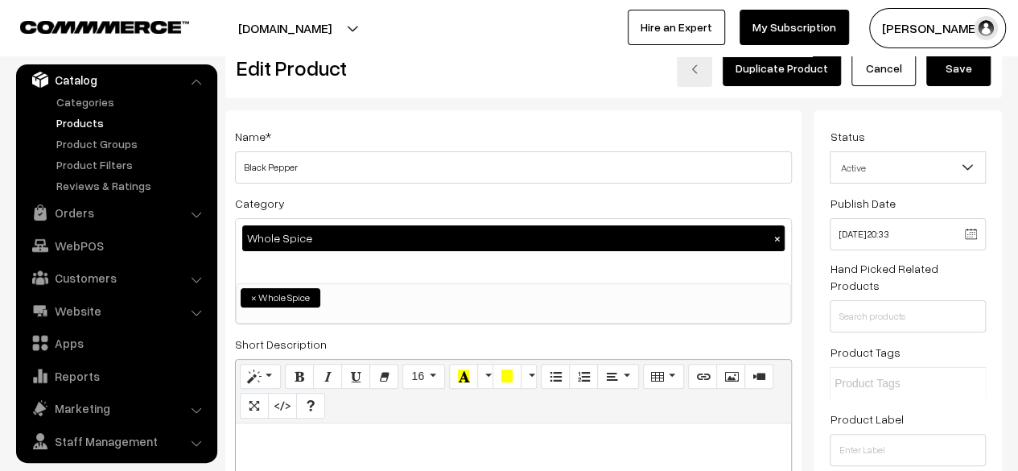
scroll to position [0, 0]
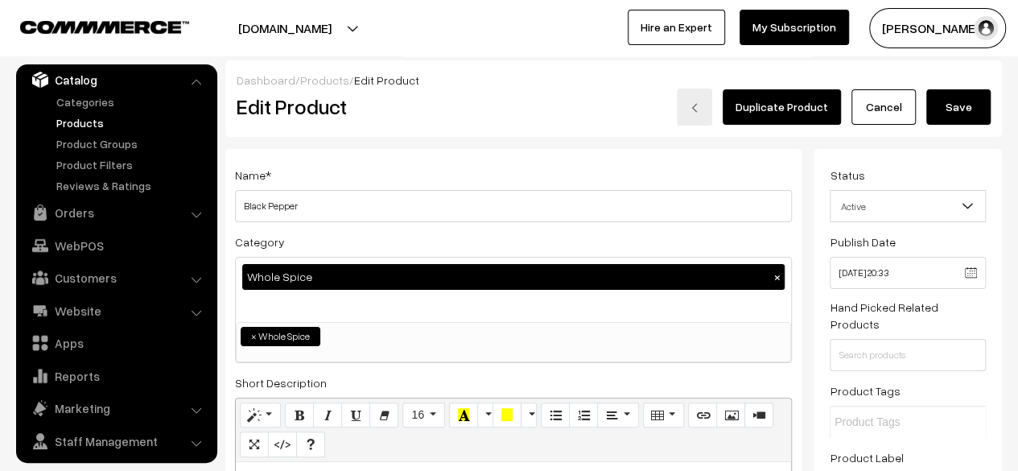
type input "1"
click at [961, 116] on button "Save" at bounding box center [958, 106] width 64 height 35
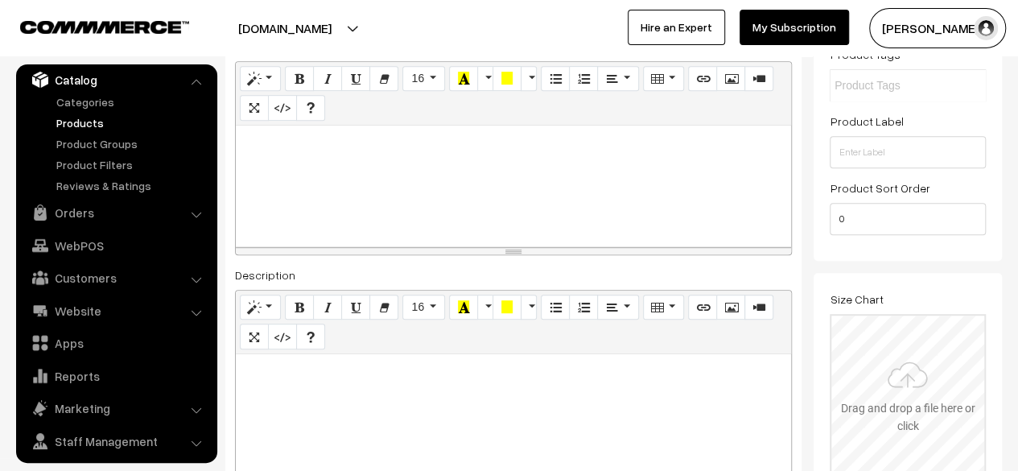
scroll to position [322, 0]
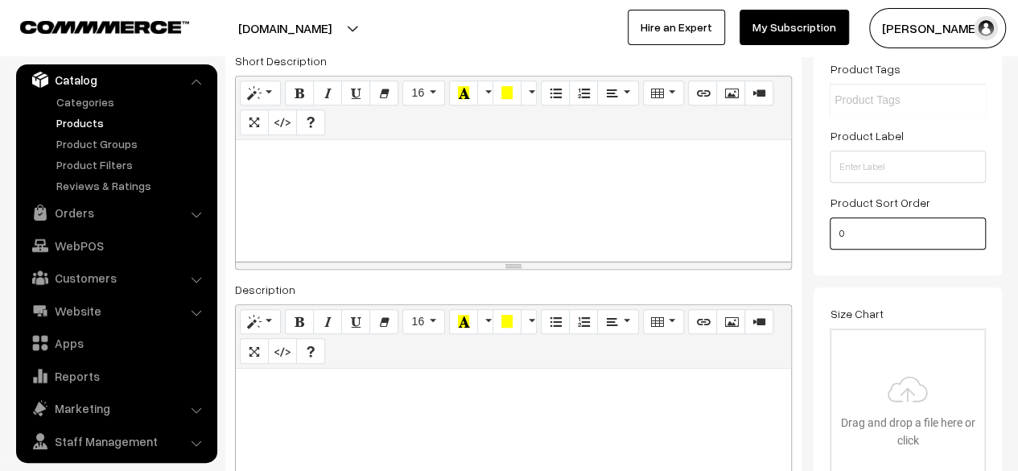
click at [884, 228] on input "0" at bounding box center [908, 233] width 156 height 32
click at [869, 217] on input "0" at bounding box center [908, 233] width 156 height 32
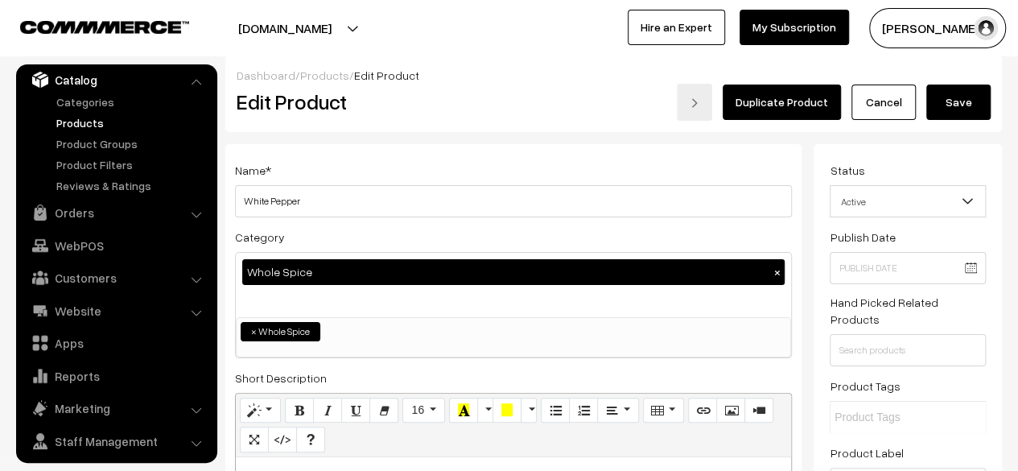
scroll to position [0, 0]
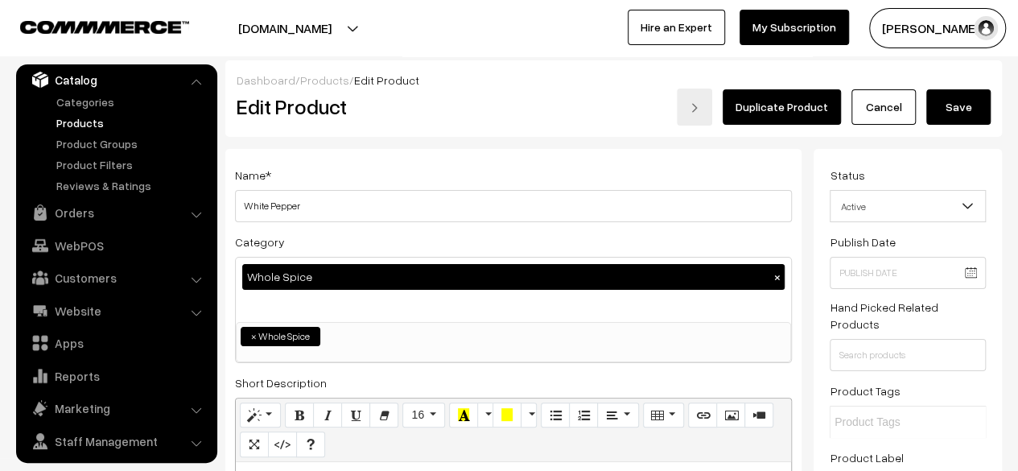
type input "5"
click at [943, 105] on button "Save" at bounding box center [958, 106] width 64 height 35
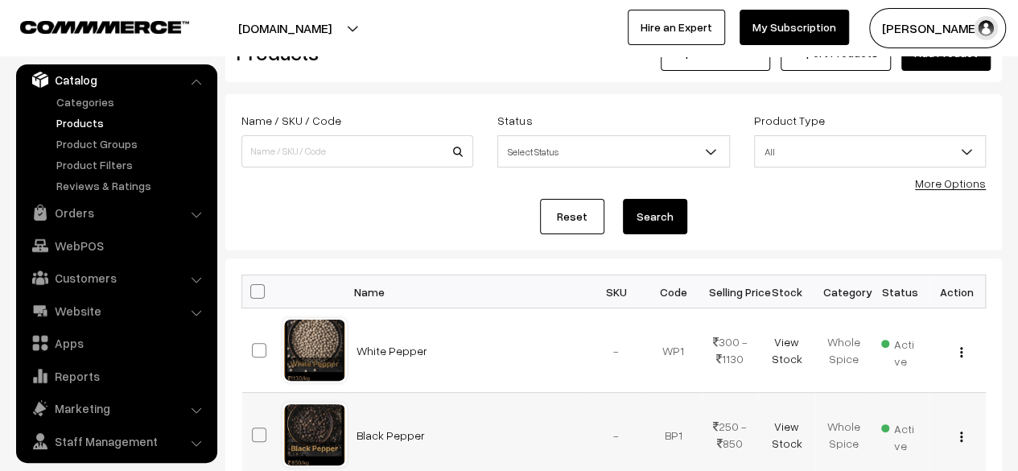
scroll to position [161, 0]
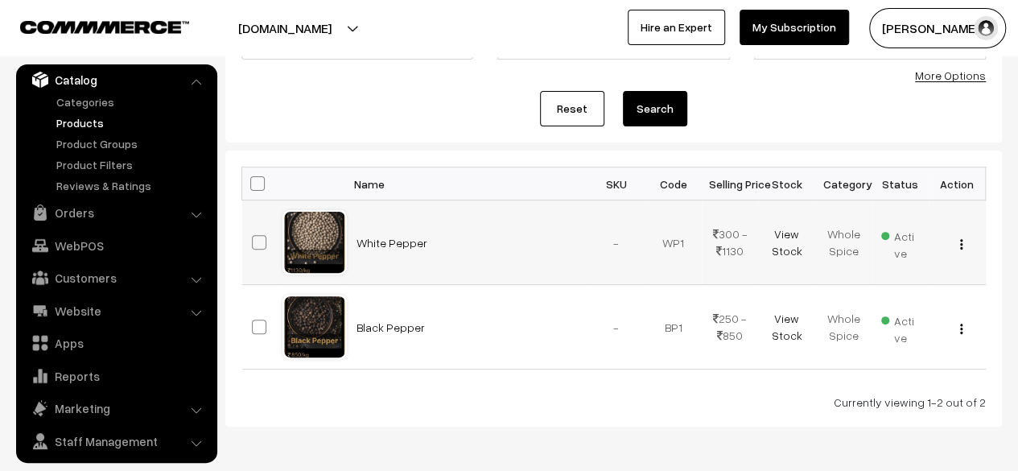
click at [960, 243] on img "button" at bounding box center [961, 244] width 2 height 10
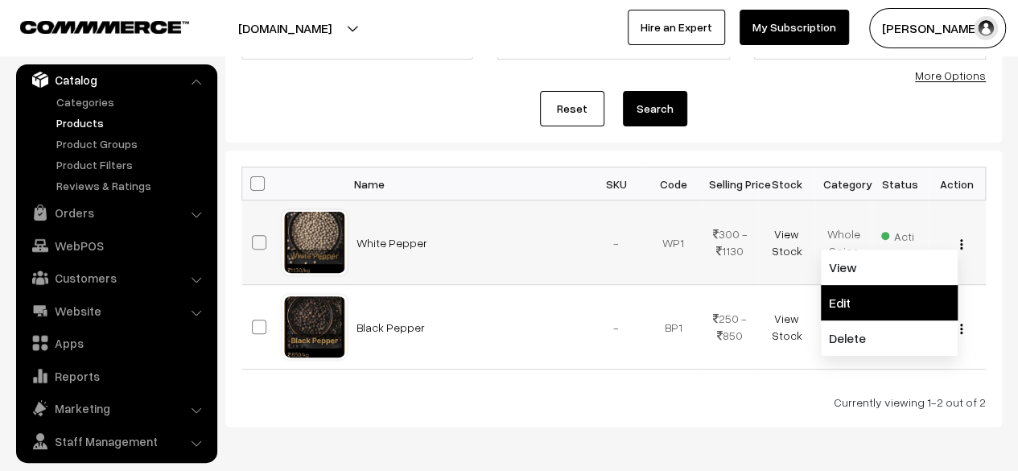
click at [877, 303] on link "Edit" at bounding box center [889, 302] width 137 height 35
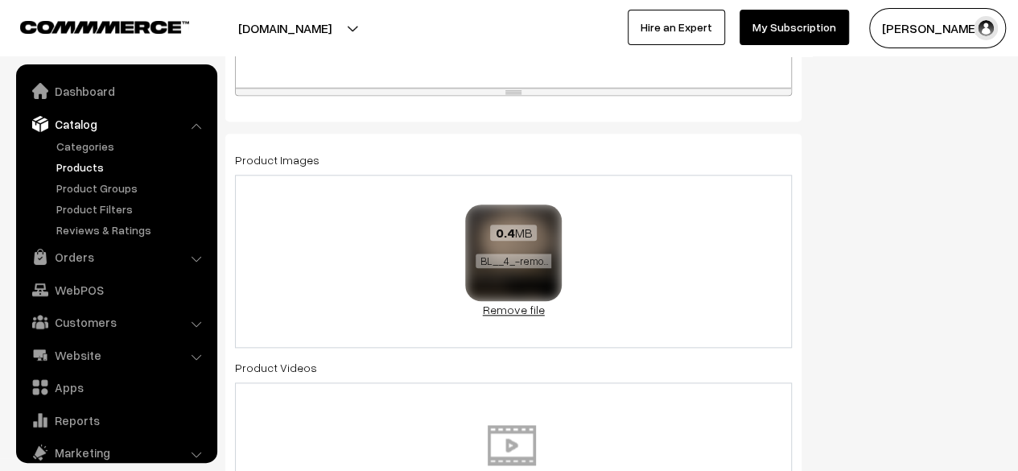
scroll to position [44, 0]
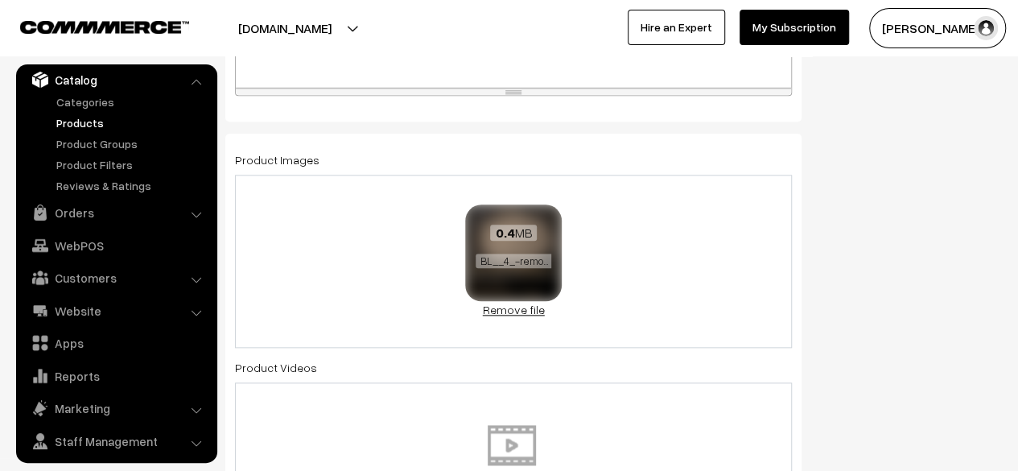
click at [498, 310] on link "Remove file" at bounding box center [513, 309] width 97 height 17
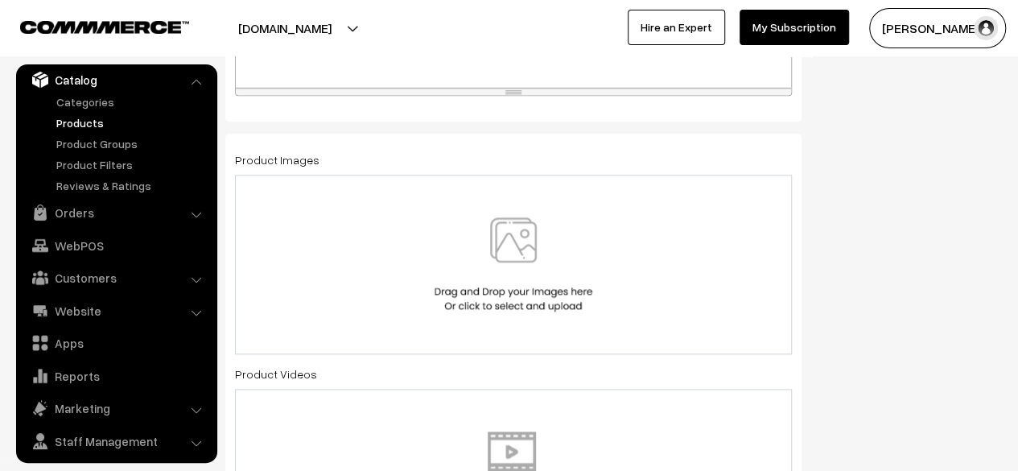
click at [509, 265] on img at bounding box center [514, 264] width 166 height 94
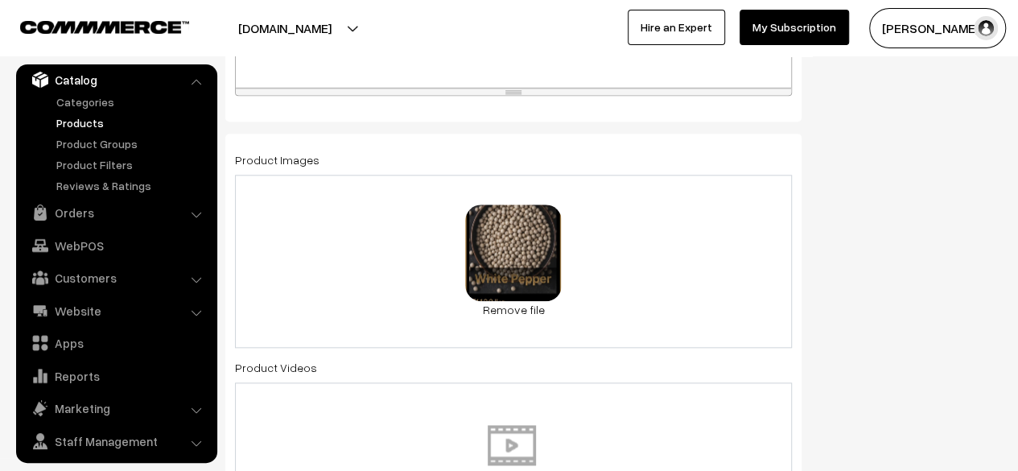
click at [658, 276] on div "0.4 MB BL__4_-removebg-preview.png Check Error Remove file" at bounding box center [513, 261] width 557 height 173
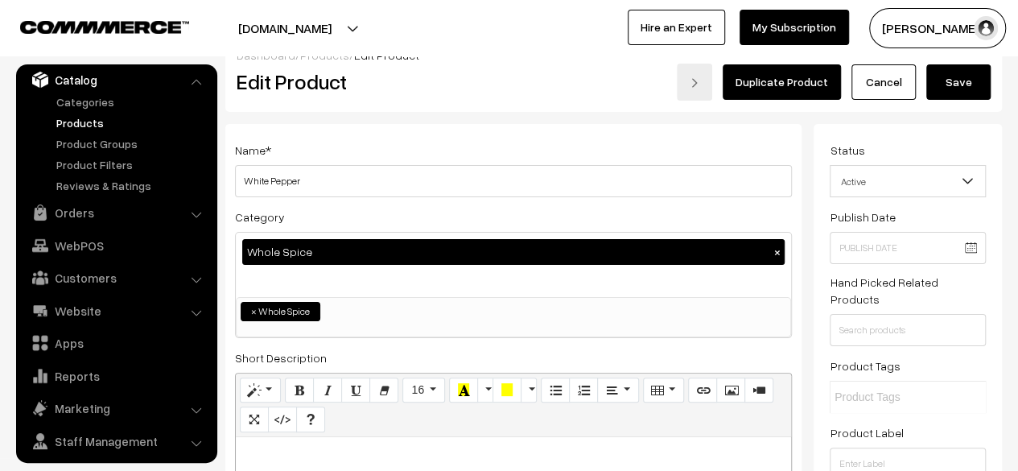
scroll to position [0, 0]
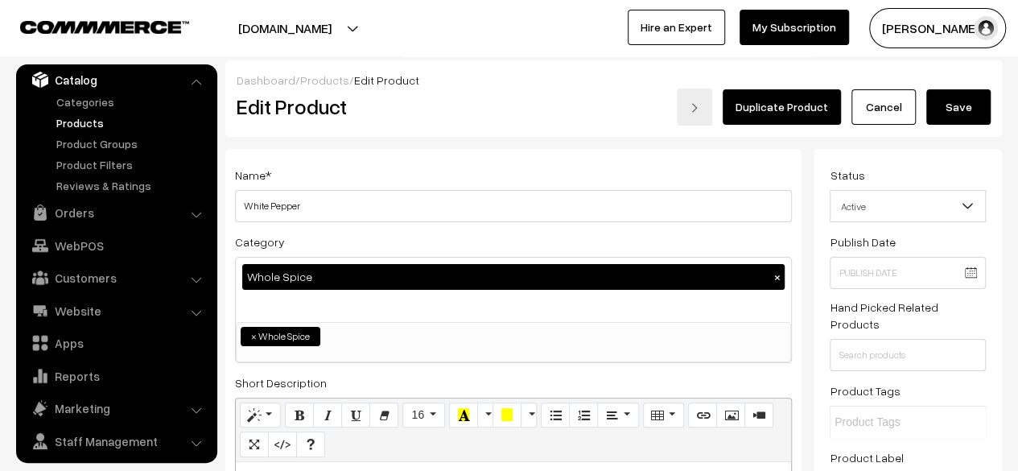
drag, startPoint x: 959, startPoint y: 105, endPoint x: 680, endPoint y: 139, distance: 281.3
click at [957, 109] on button "Save" at bounding box center [958, 106] width 64 height 35
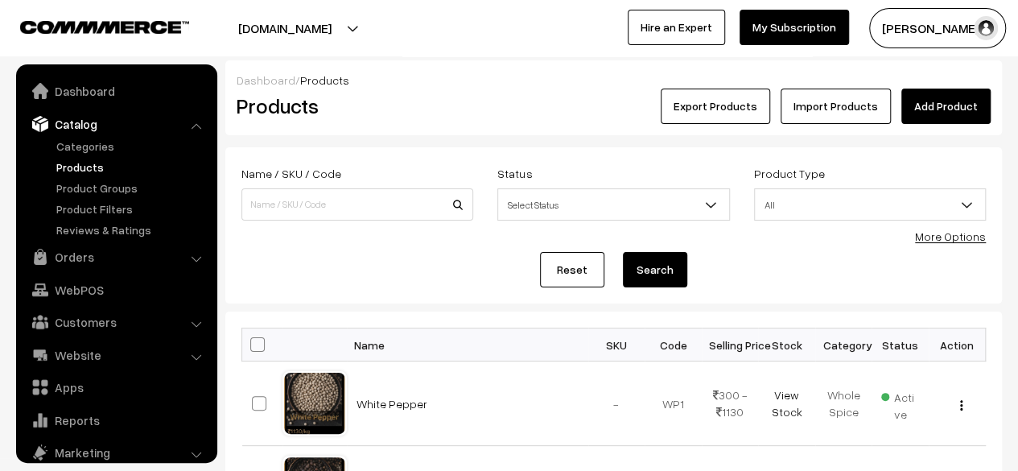
scroll to position [44, 0]
click at [950, 104] on link "Add Product" at bounding box center [945, 106] width 89 height 35
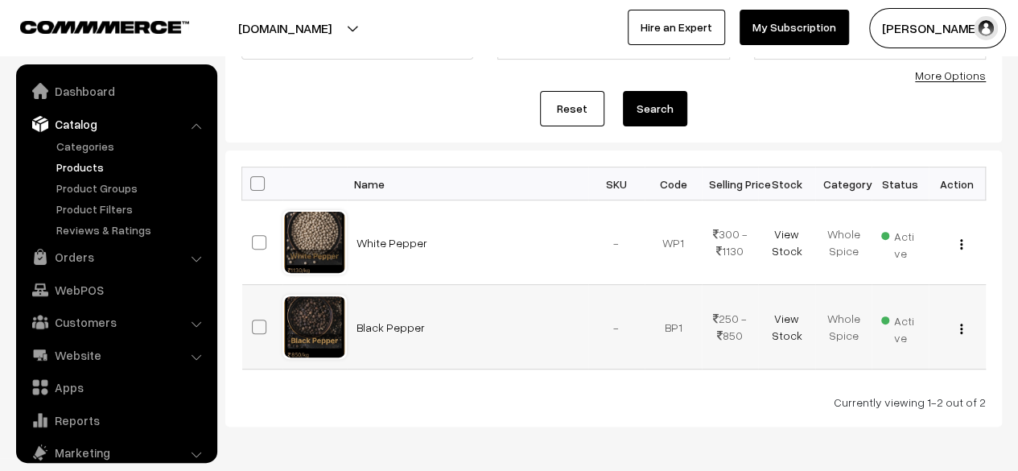
scroll to position [44, 0]
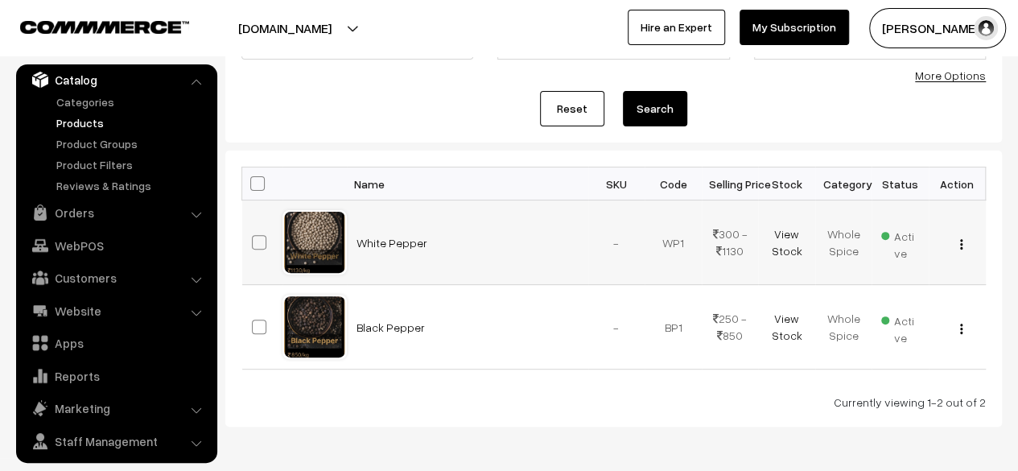
click at [961, 242] on img "button" at bounding box center [961, 244] width 2 height 10
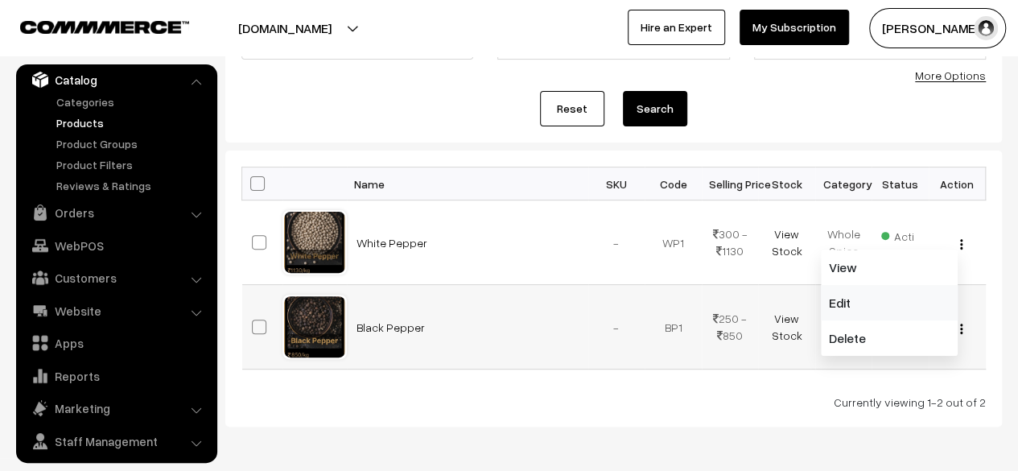
click at [866, 300] on link "Edit" at bounding box center [889, 302] width 137 height 35
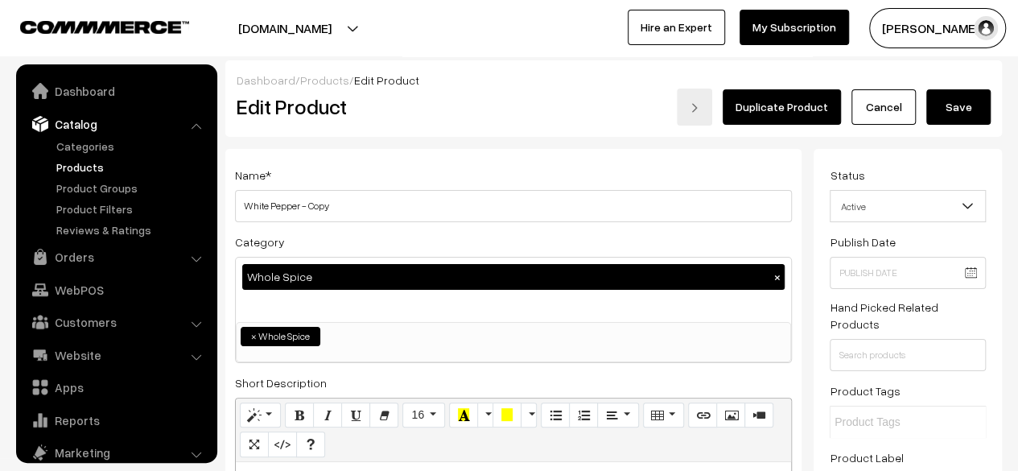
scroll to position [44, 0]
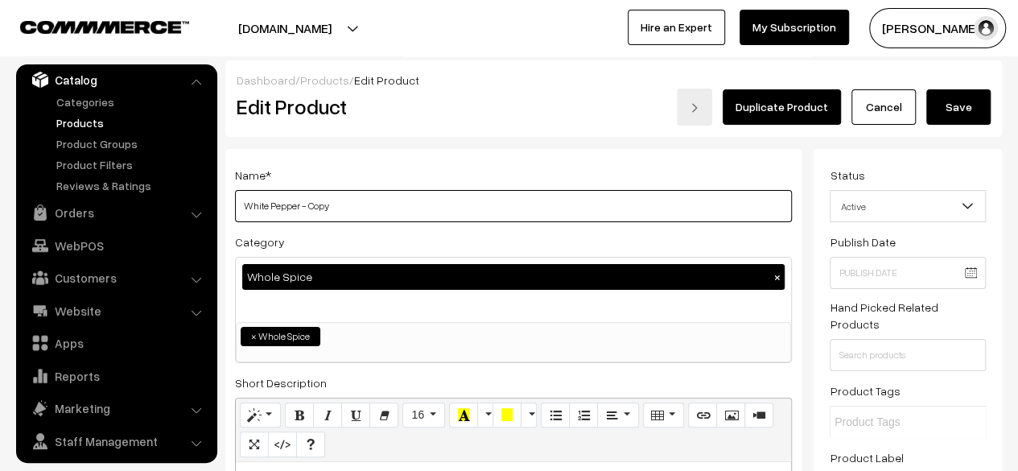
click at [424, 201] on input "White Pepper - Copy" at bounding box center [513, 206] width 557 height 32
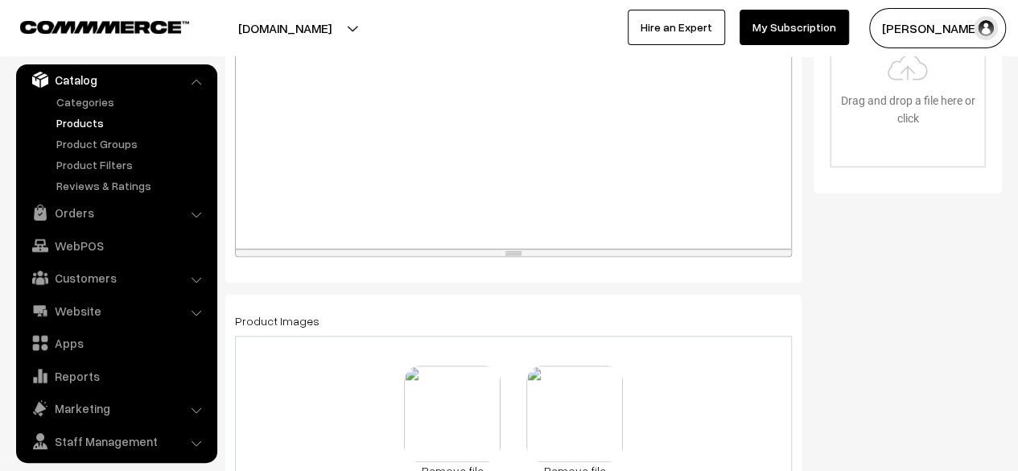
scroll to position [805, 0]
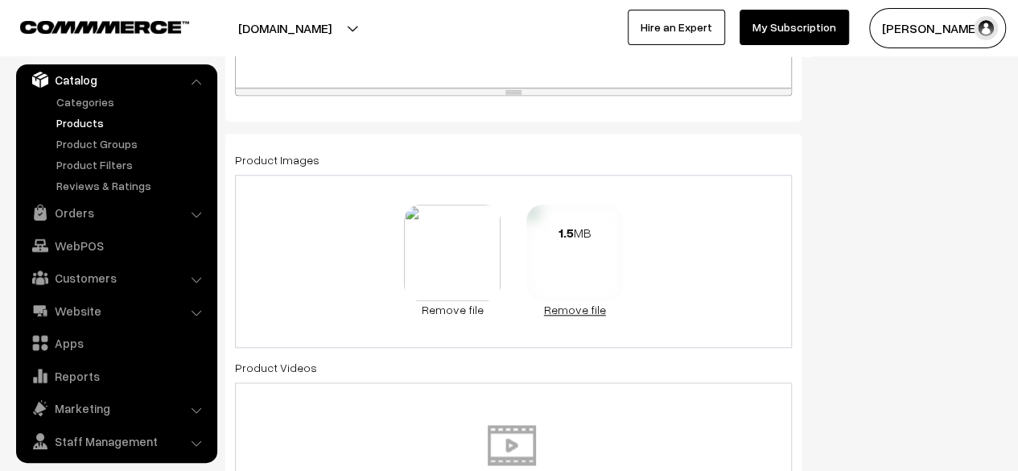
type input "Cloves"
click at [573, 315] on link "Remove file" at bounding box center [574, 309] width 97 height 17
click at [488, 313] on link "Remove file" at bounding box center [513, 309] width 97 height 17
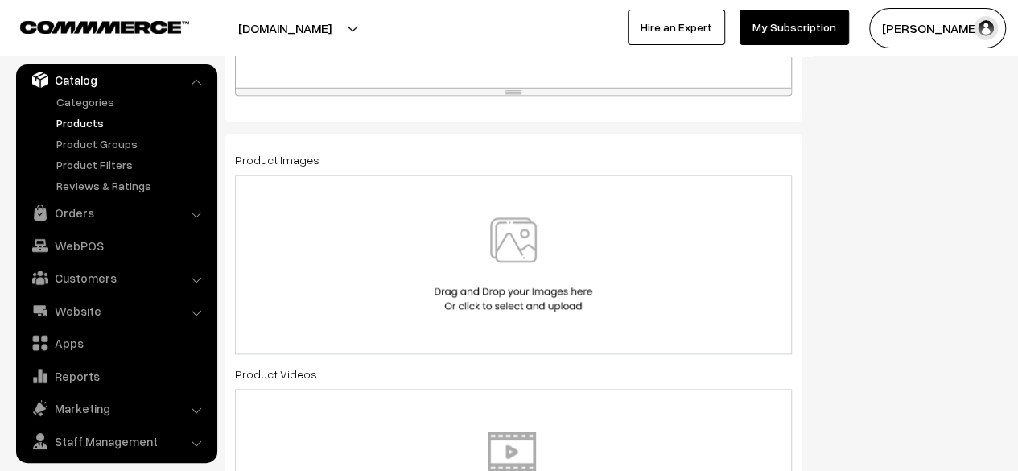
click at [538, 270] on img at bounding box center [514, 264] width 166 height 94
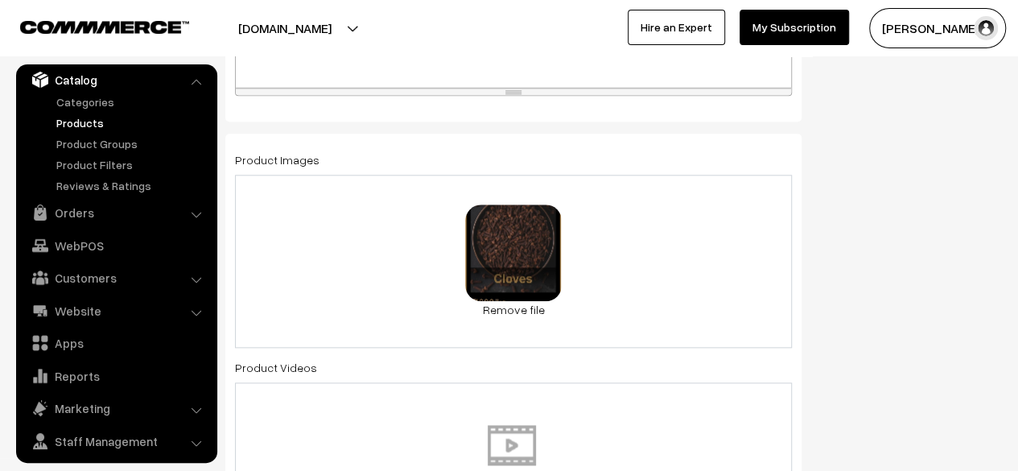
click at [663, 271] on div "0.4 MB BL__5_-removebg-preview.png Check Error Remove file" at bounding box center [513, 261] width 557 height 173
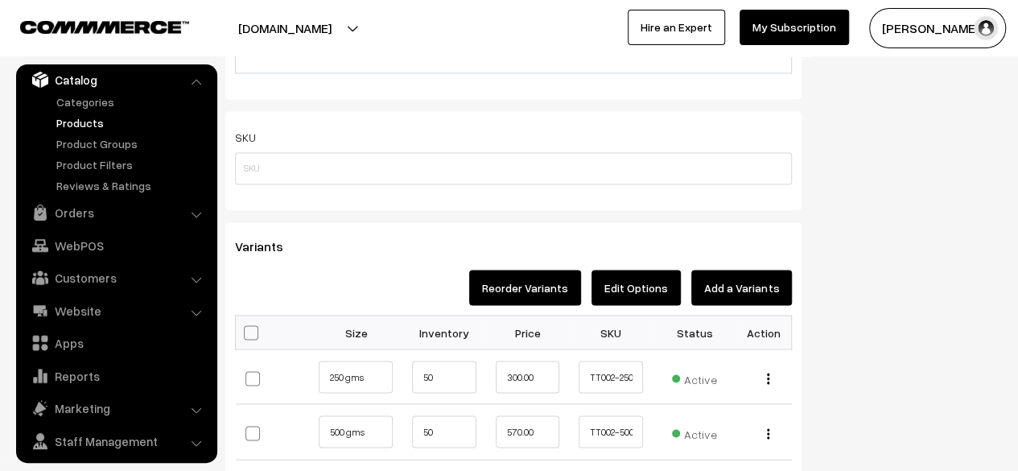
scroll to position [1368, 0]
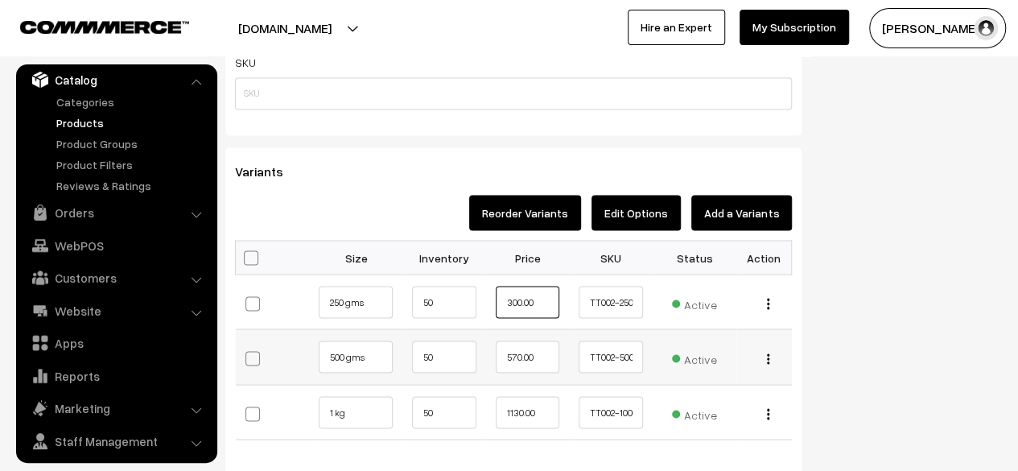
drag, startPoint x: 511, startPoint y: 298, endPoint x: 533, endPoint y: 336, distance: 44.3
click at [510, 298] on input "300.00" at bounding box center [528, 302] width 64 height 32
type input "425.00"
click at [613, 299] on input "TT002-250" at bounding box center [611, 302] width 64 height 32
type input "TT003-250"
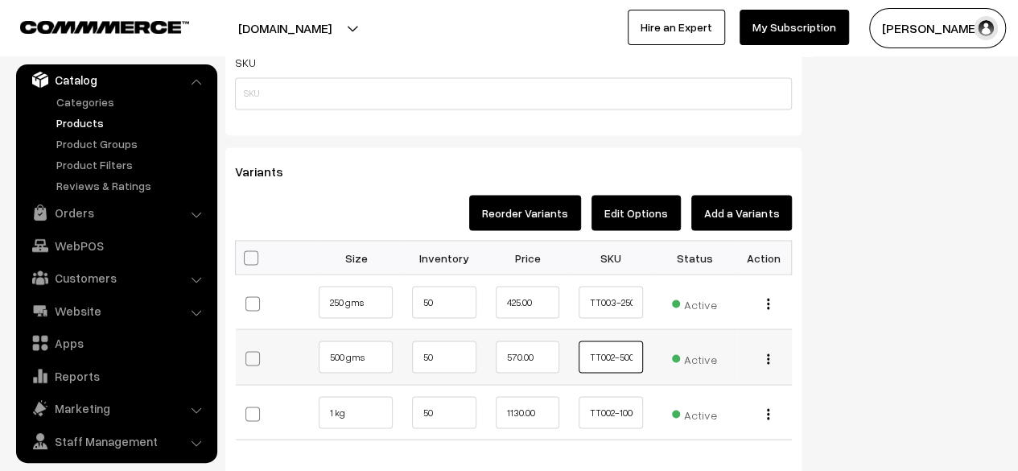
click at [615, 354] on input "TT002-500" at bounding box center [611, 356] width 64 height 32
type input "TT003-500"
click at [617, 408] on input "TT002-1000" at bounding box center [611, 412] width 64 height 32
type input "TT003-1000"
drag, startPoint x: 520, startPoint y: 356, endPoint x: 505, endPoint y: 355, distance: 15.3
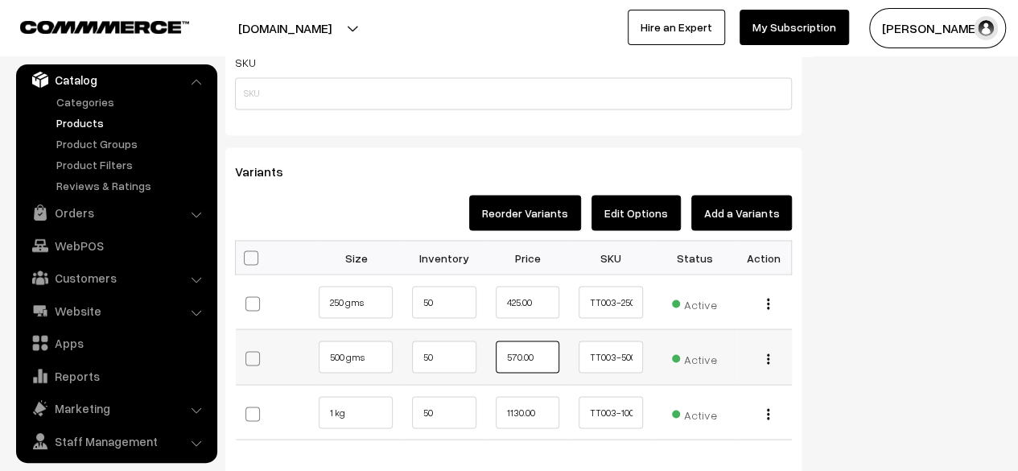
click at [505, 355] on input "570.00" at bounding box center [528, 356] width 64 height 32
type input "820.00"
click at [509, 410] on input "1130.00" at bounding box center [528, 412] width 64 height 32
type input "1600.00"
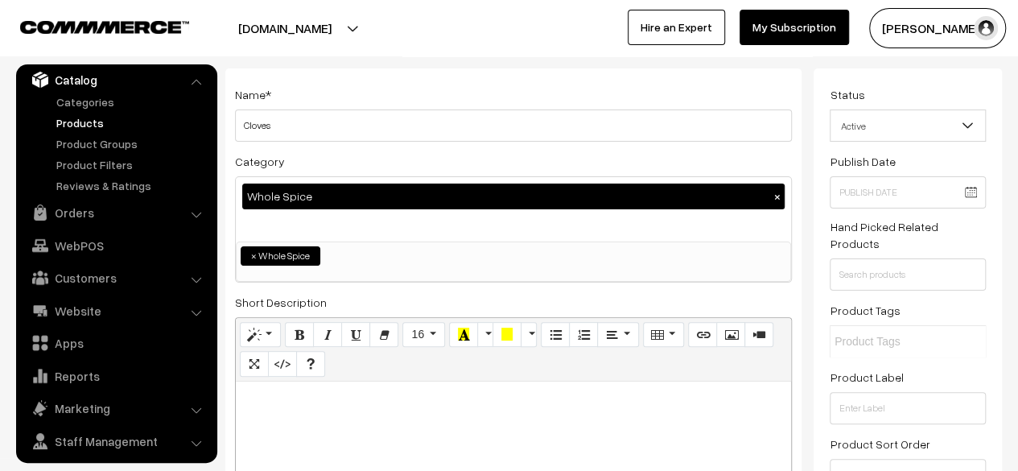
scroll to position [322, 0]
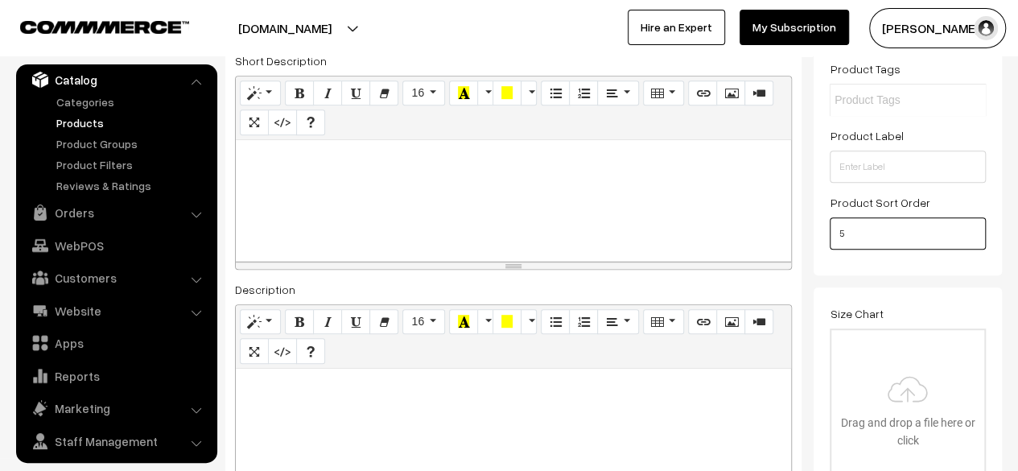
click at [868, 237] on input "5" at bounding box center [908, 233] width 156 height 32
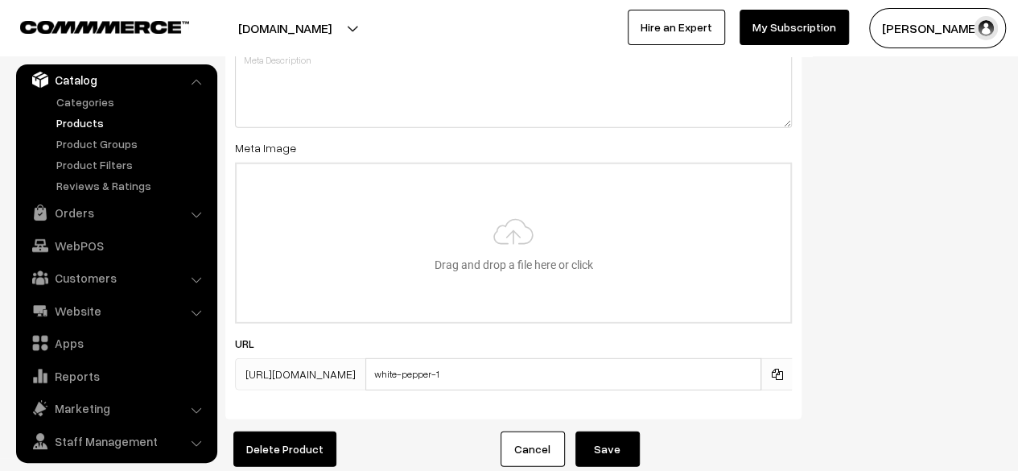
scroll to position [2273, 0]
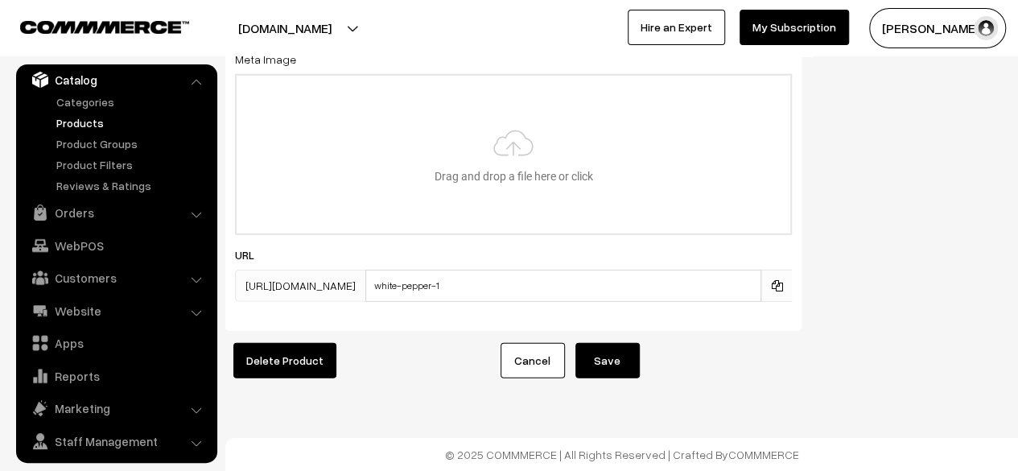
type input "3"
drag, startPoint x: 579, startPoint y: 275, endPoint x: 485, endPoint y: 278, distance: 95.0
click at [485, 278] on input "white-pepper-1" at bounding box center [563, 286] width 396 height 32
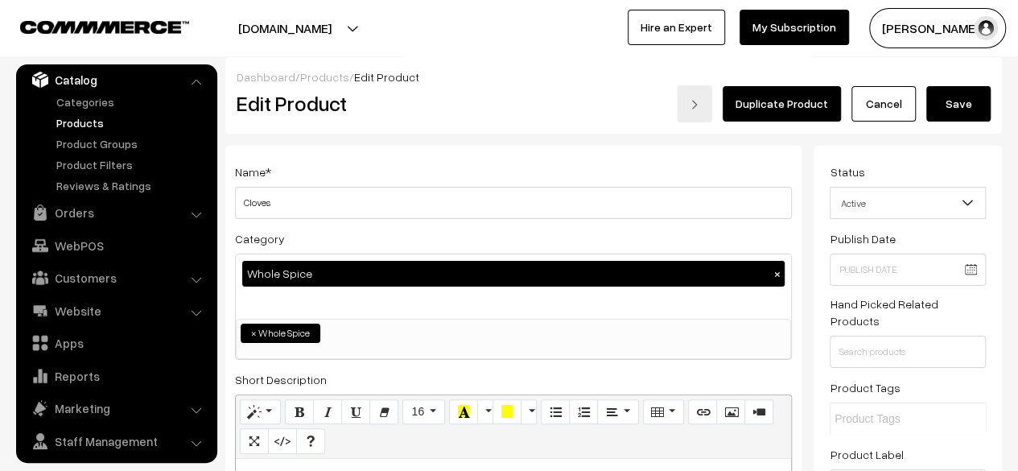
scroll to position [0, 0]
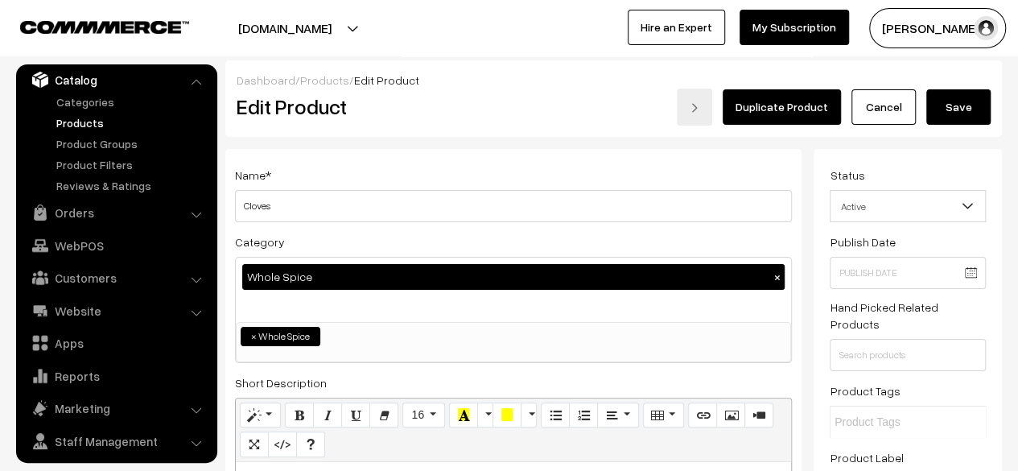
type input "cloves"
click at [942, 107] on button "Save" at bounding box center [958, 106] width 64 height 35
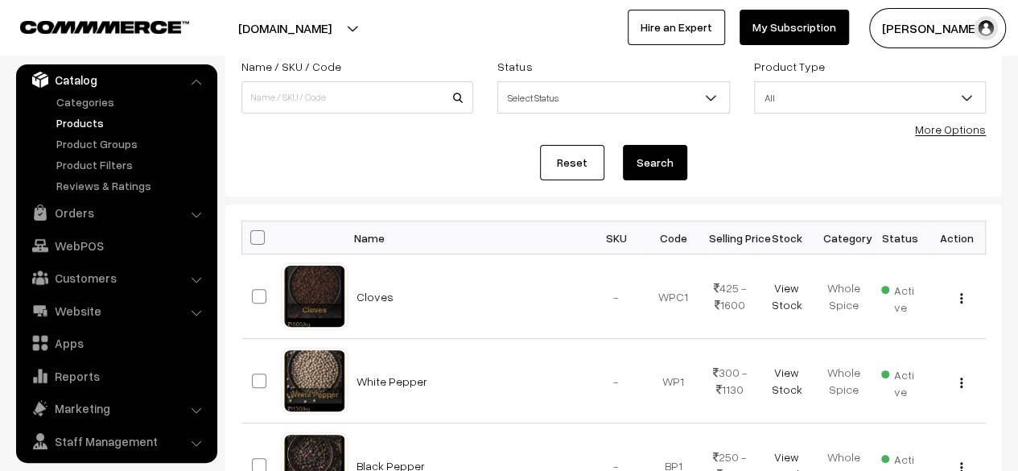
scroll to position [241, 0]
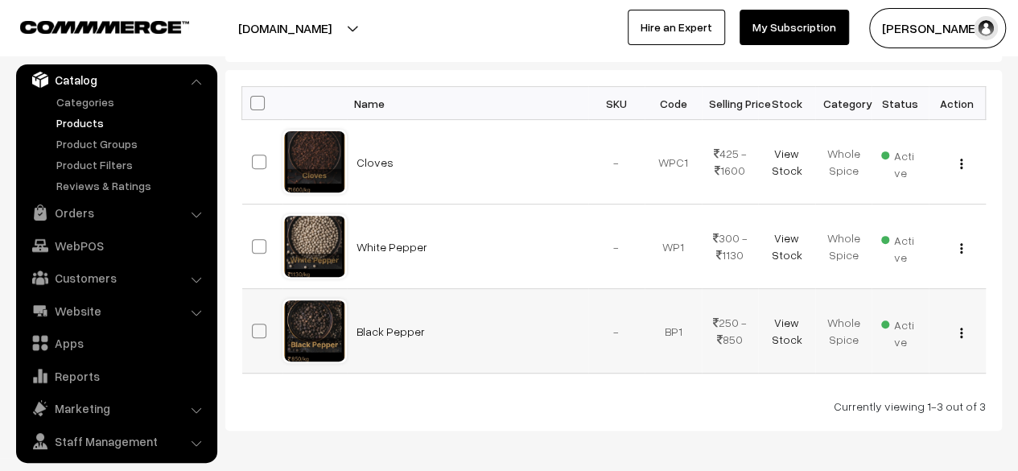
click at [960, 329] on img "button" at bounding box center [961, 333] width 2 height 10
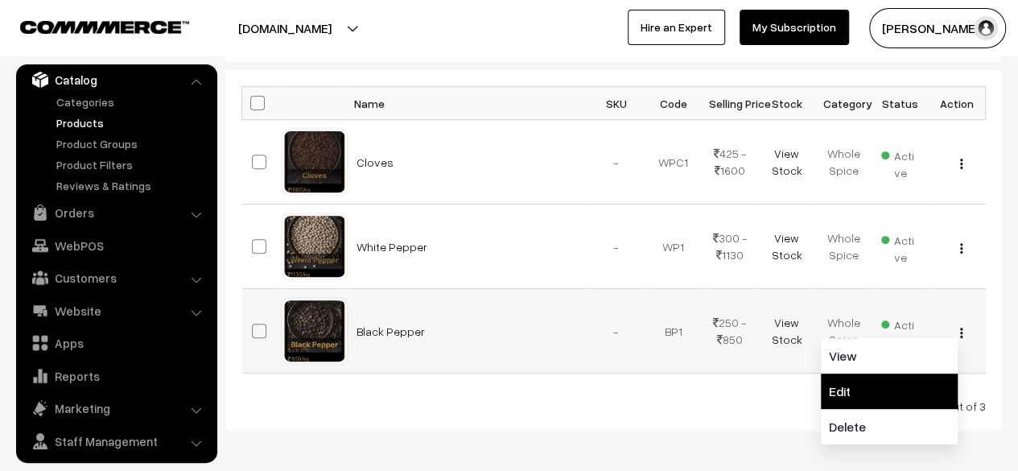
click at [859, 398] on link "Edit" at bounding box center [889, 390] width 137 height 35
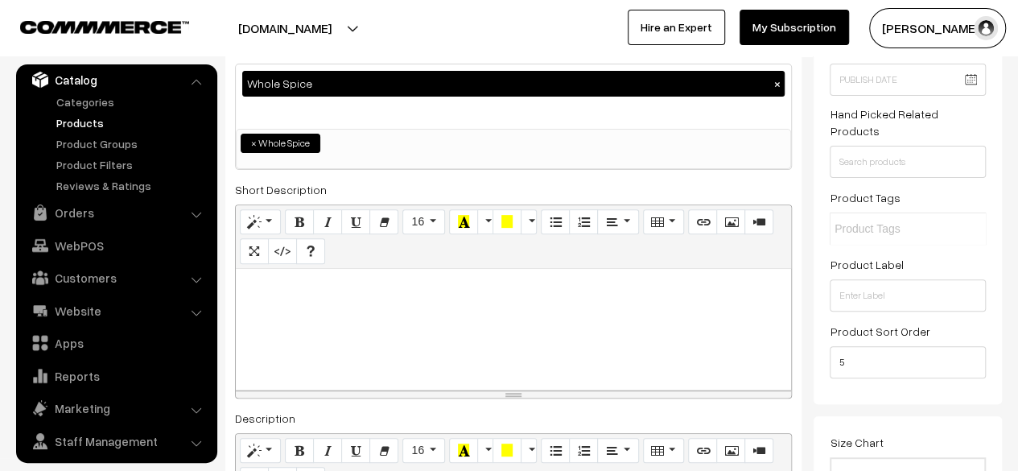
scroll to position [241, 0]
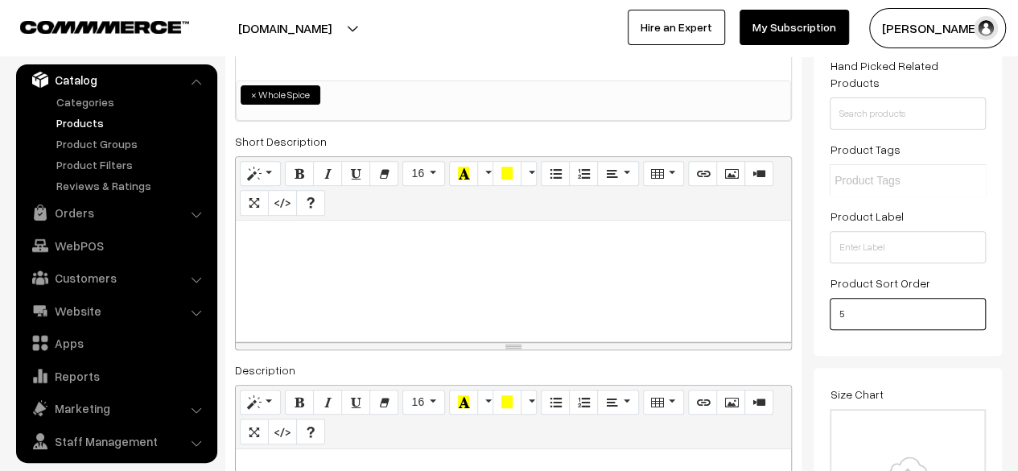
click at [892, 307] on input "5" at bounding box center [908, 314] width 156 height 32
click at [895, 307] on input "5" at bounding box center [908, 314] width 156 height 32
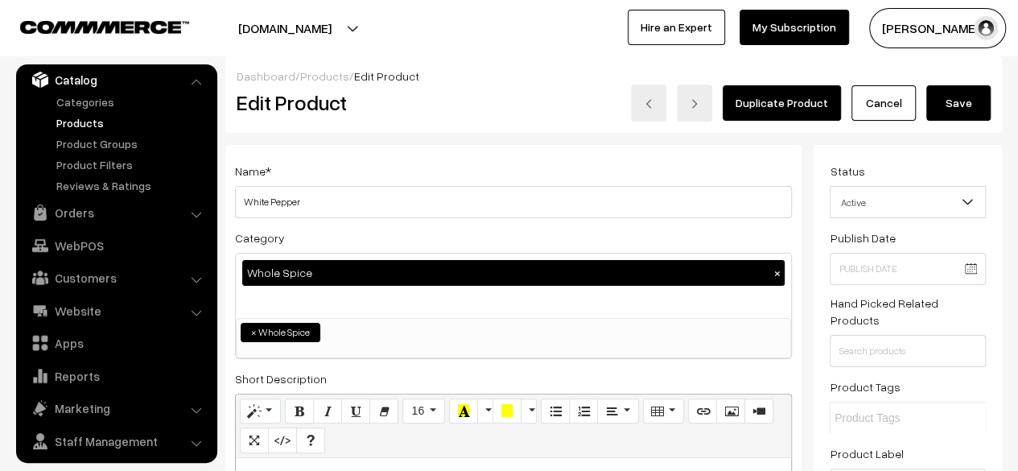
scroll to position [0, 0]
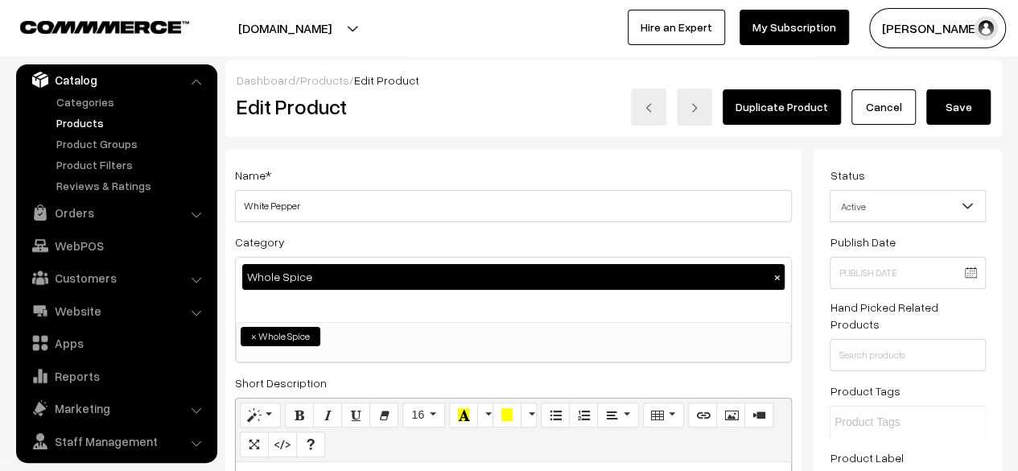
type input "2"
click at [969, 110] on button "Save" at bounding box center [958, 106] width 64 height 35
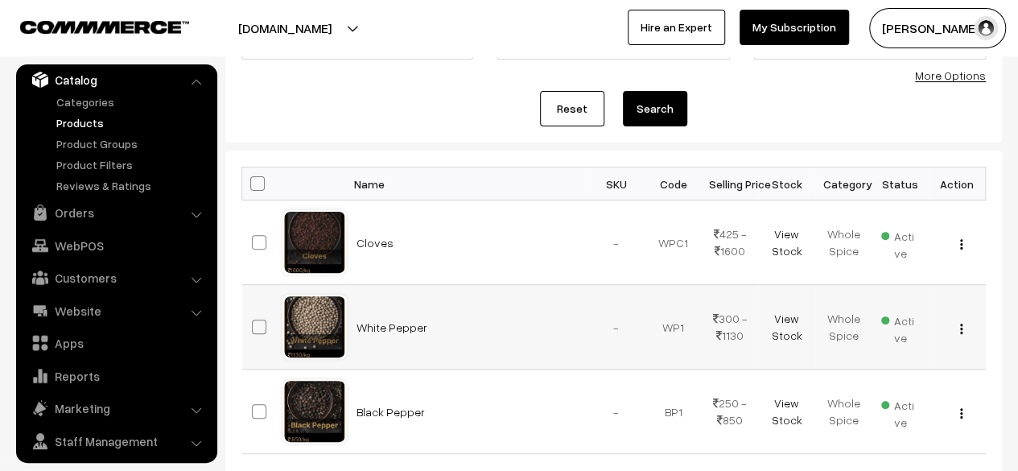
scroll to position [241, 0]
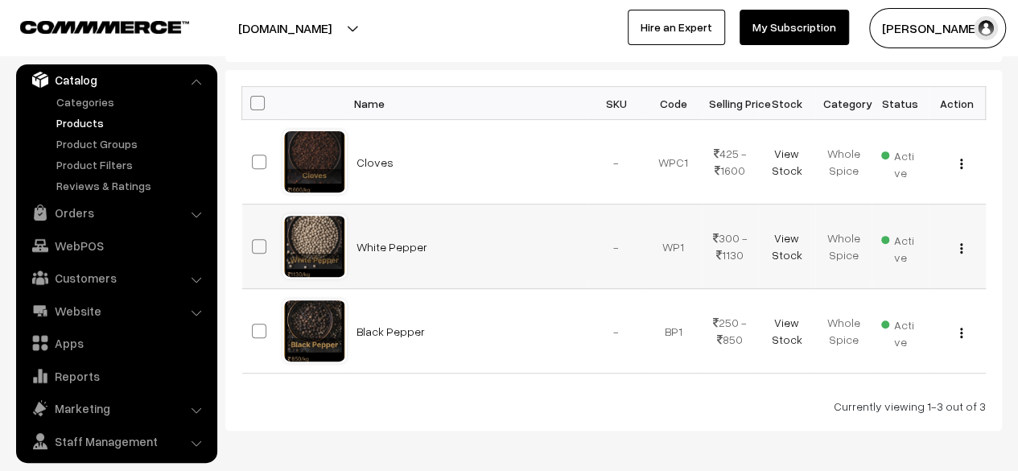
click at [963, 246] on div "View Edit Delete" at bounding box center [957, 246] width 38 height 17
click at [960, 247] on img "button" at bounding box center [961, 248] width 2 height 10
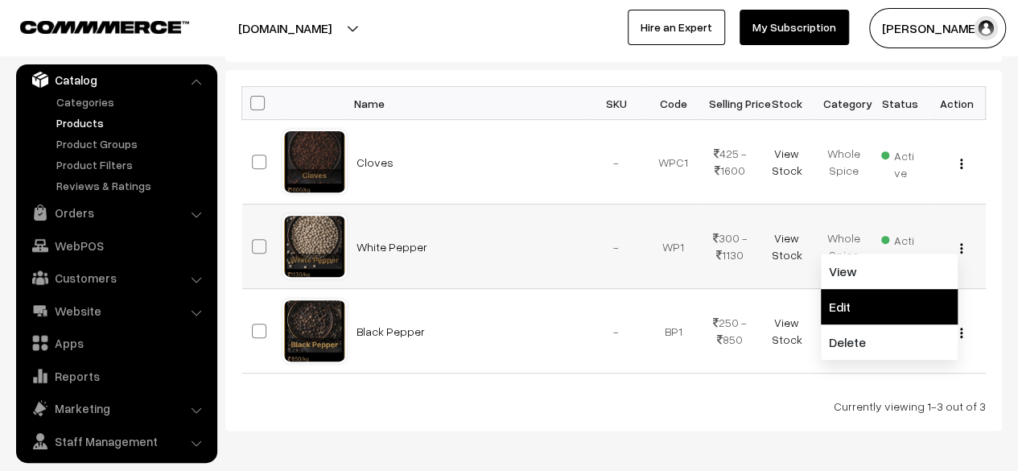
click at [865, 303] on link "Edit" at bounding box center [889, 306] width 137 height 35
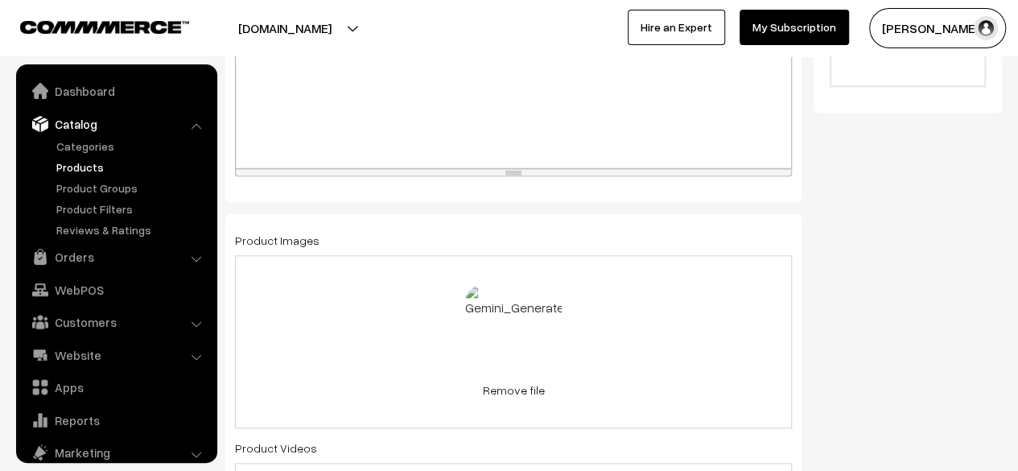
scroll to position [44, 0]
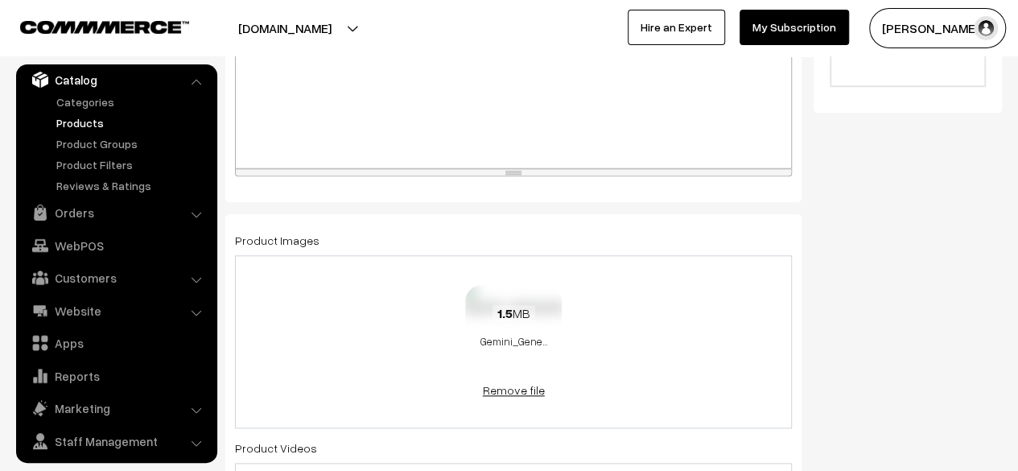
click at [512, 392] on link "Remove file" at bounding box center [513, 389] width 97 height 17
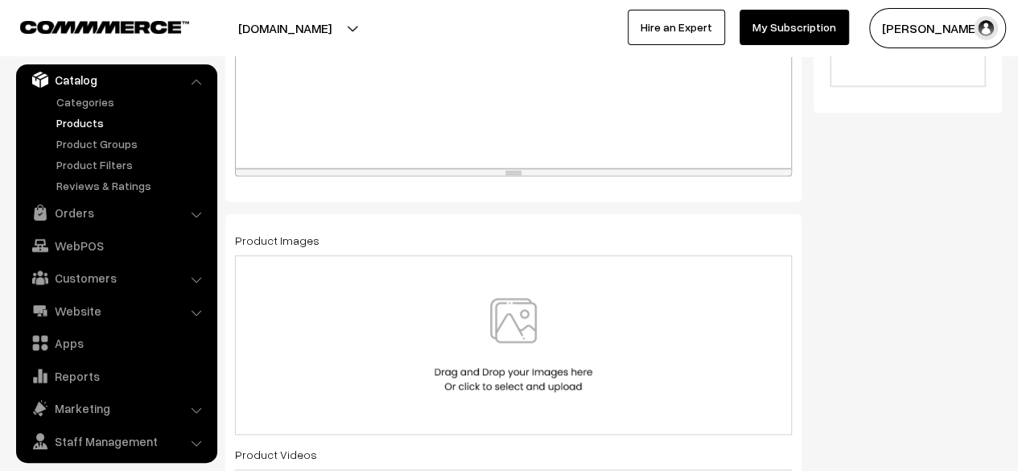
click at [522, 342] on img at bounding box center [514, 345] width 166 height 94
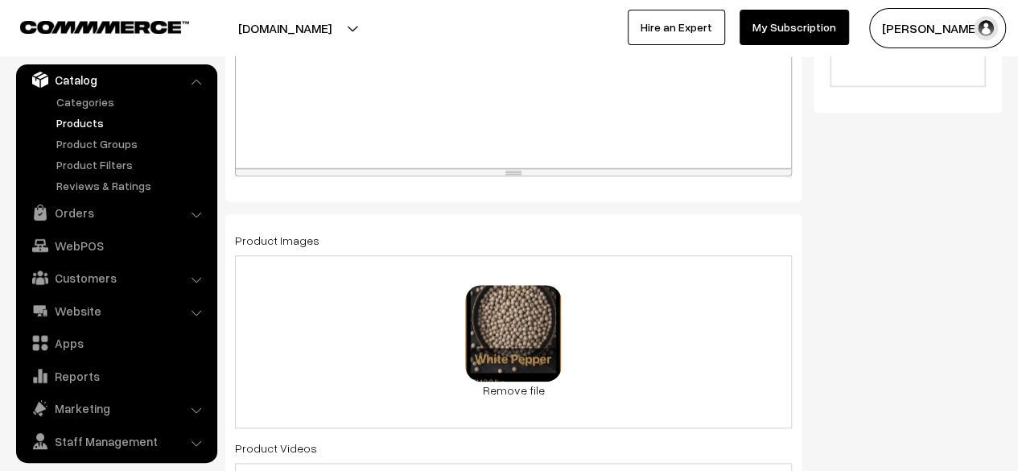
click at [625, 320] on div "0.4 MB BL__4_-removebg-preview.png Check Error Remove file" at bounding box center [513, 341] width 557 height 173
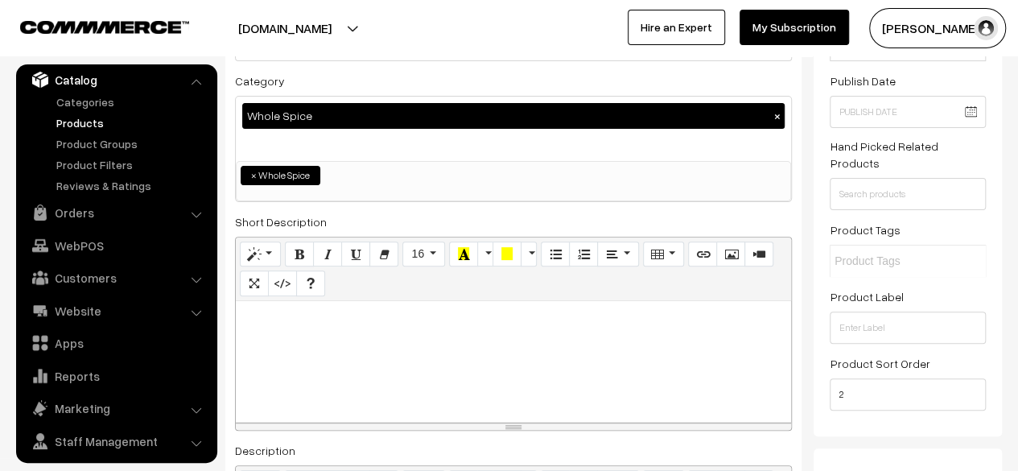
scroll to position [0, 0]
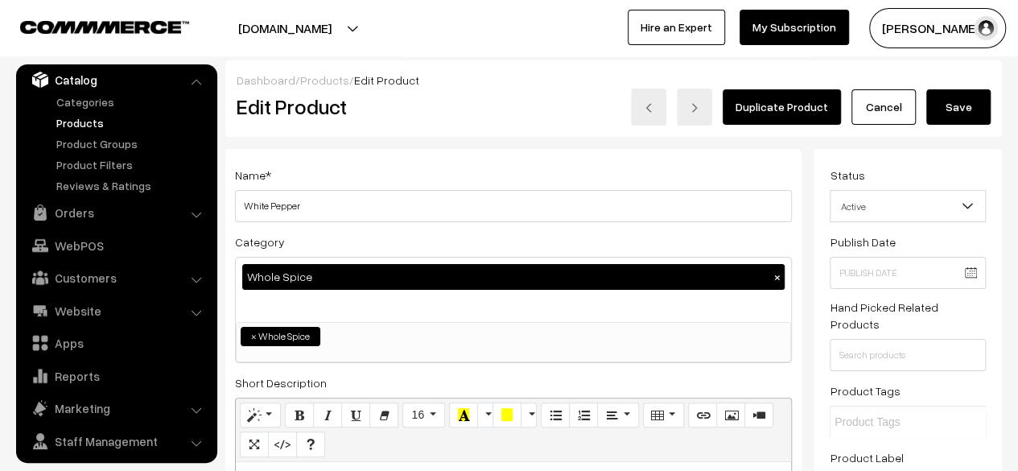
click at [958, 110] on button "Save" at bounding box center [958, 106] width 64 height 35
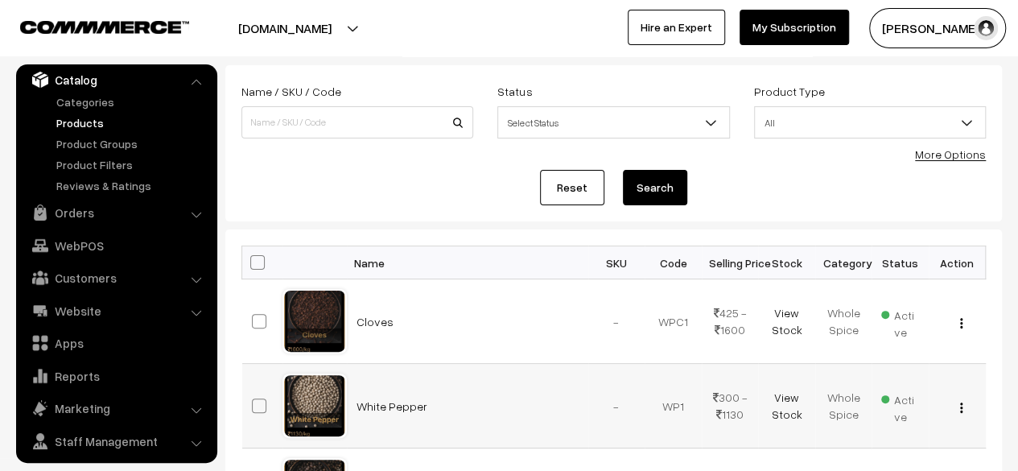
scroll to position [161, 0]
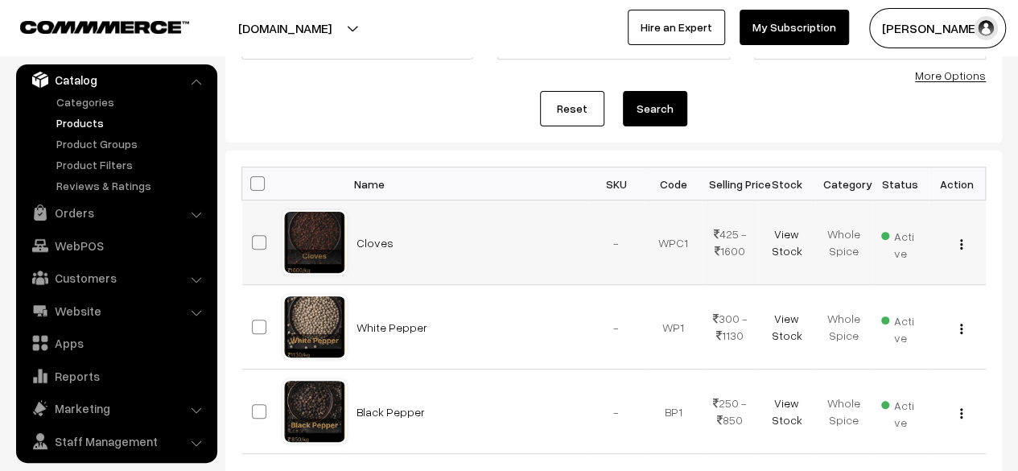
click at [962, 241] on img "button" at bounding box center [961, 244] width 2 height 10
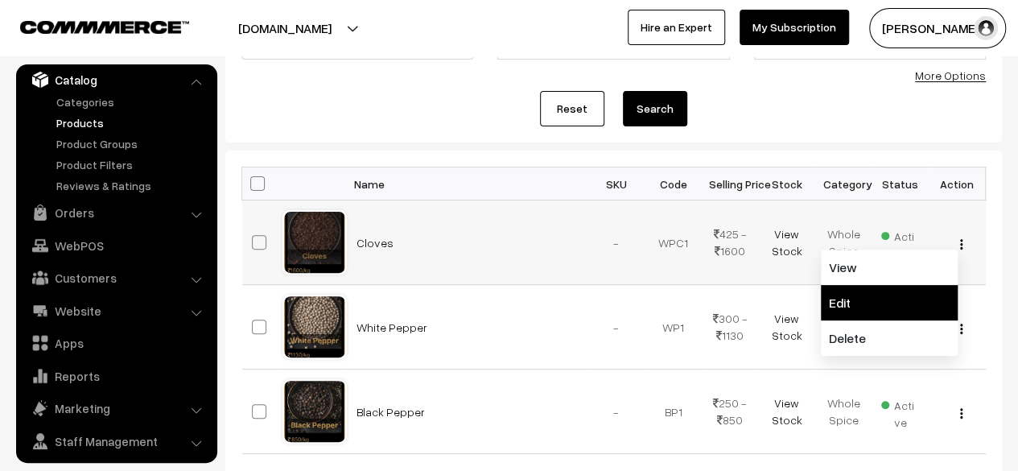
click at [837, 299] on link "Edit" at bounding box center [889, 302] width 137 height 35
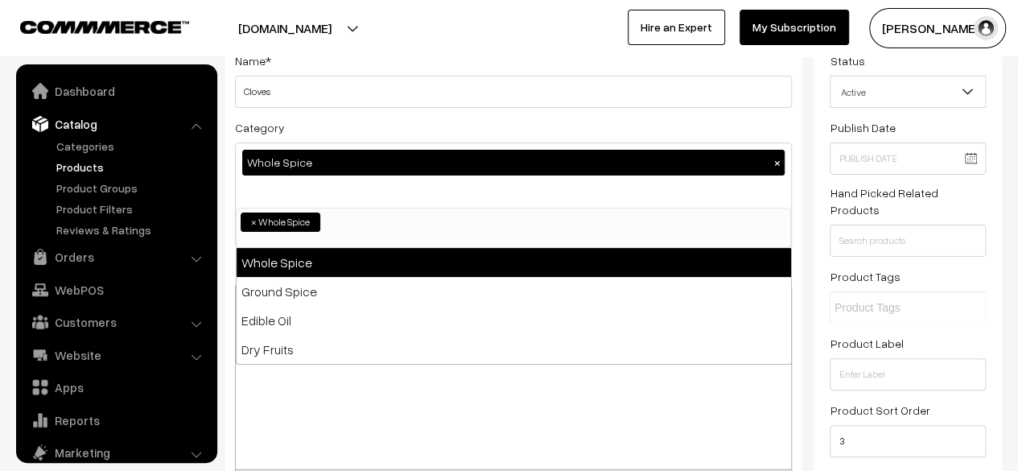
scroll to position [44, 0]
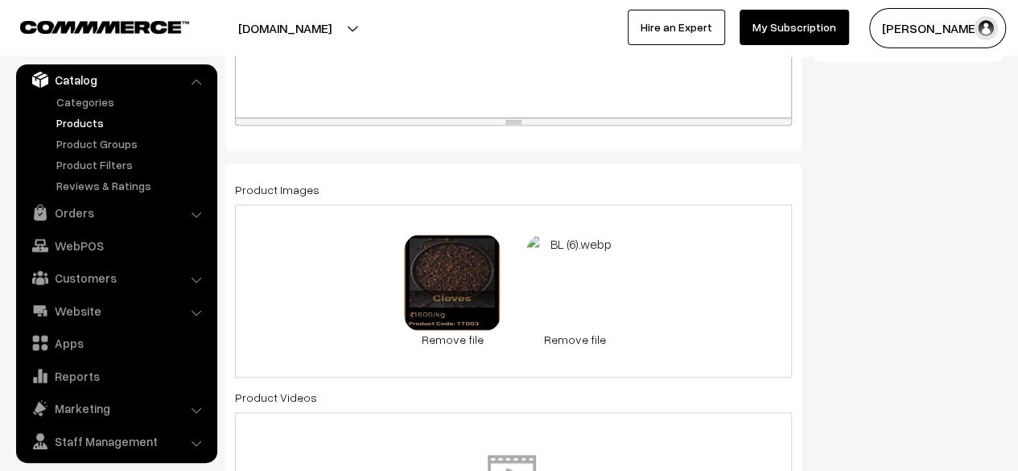
scroll to position [831, 0]
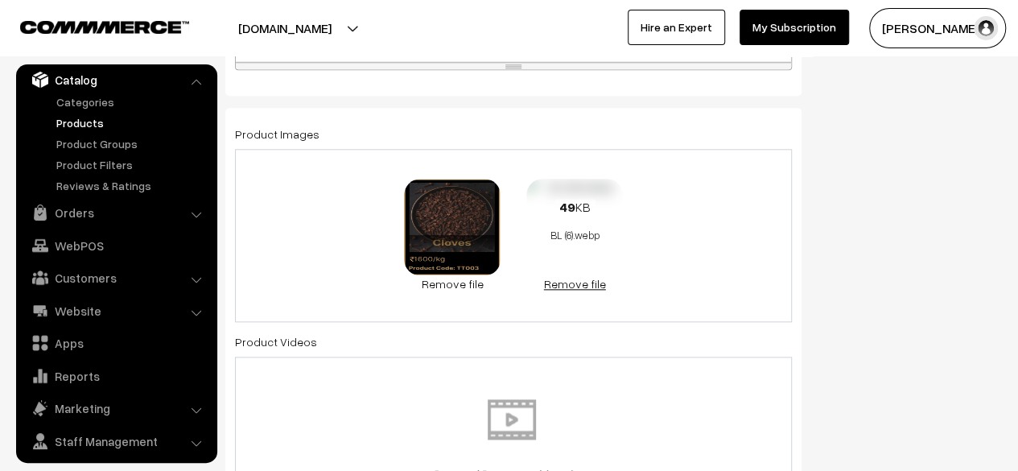
click at [561, 280] on link "Remove file" at bounding box center [574, 283] width 97 height 17
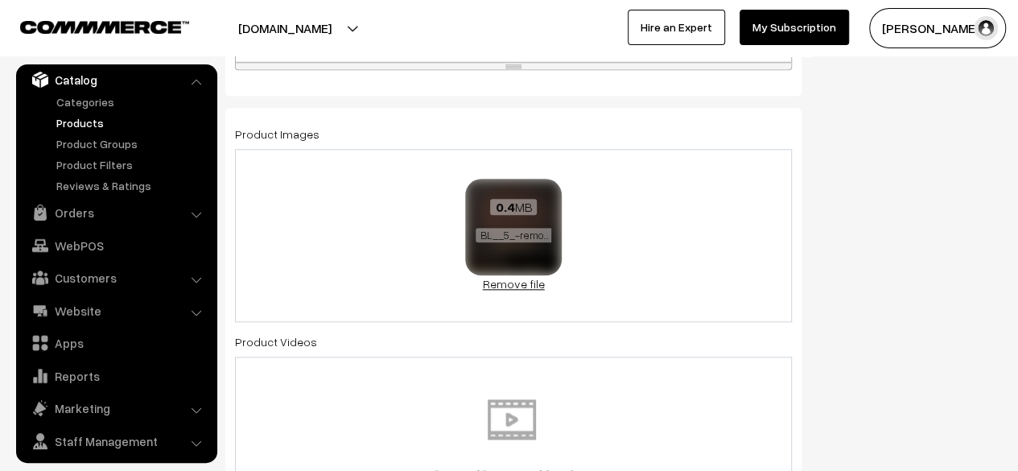
click at [512, 283] on link "Remove file" at bounding box center [513, 283] width 97 height 17
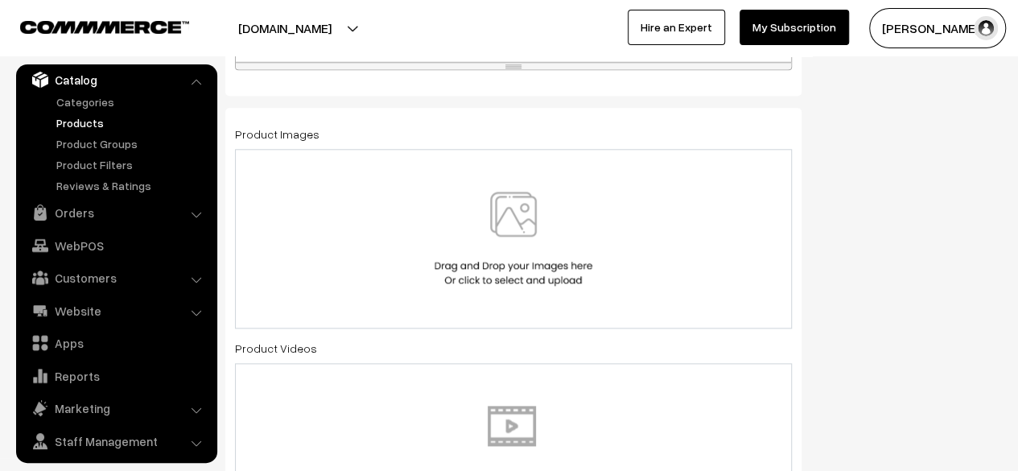
click at [541, 237] on img at bounding box center [514, 239] width 166 height 94
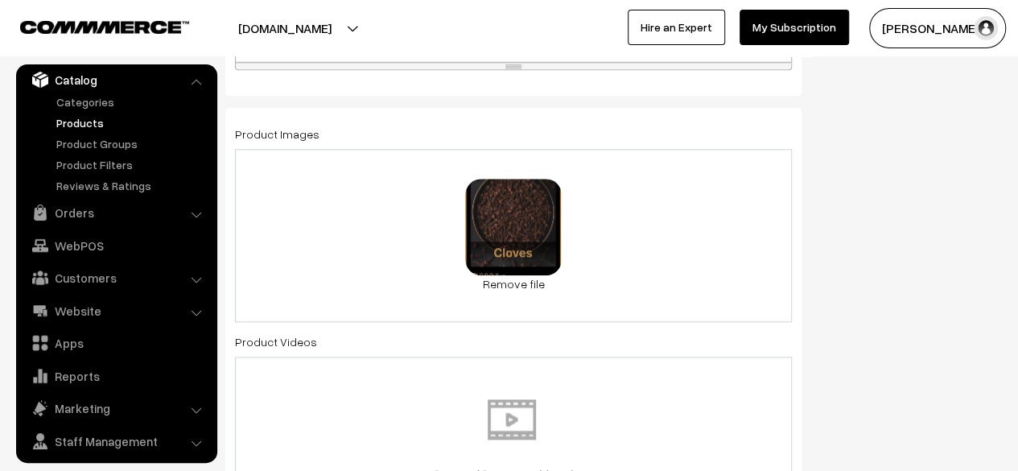
click at [597, 240] on div "0.4 MB BL__5_-removebg-preview.png Check Error Remove file" at bounding box center [513, 235] width 557 height 173
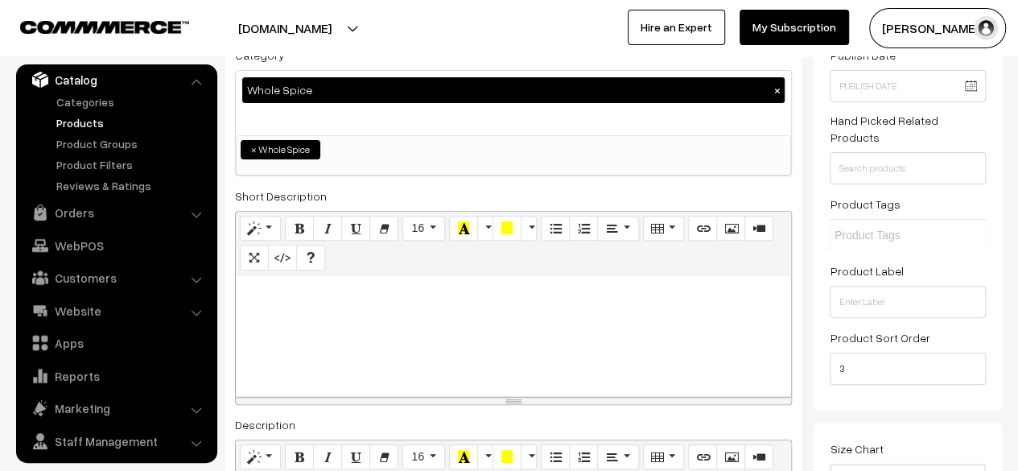
scroll to position [0, 0]
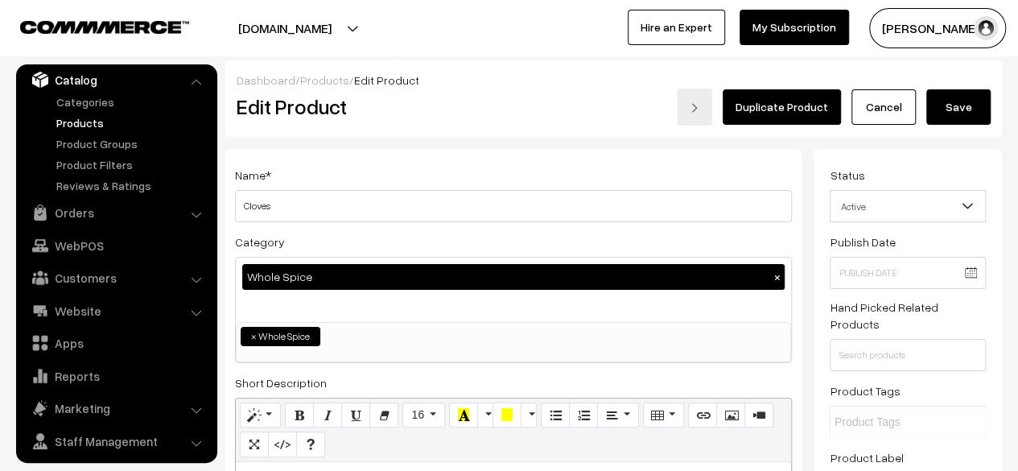
click at [959, 113] on button "Save" at bounding box center [958, 106] width 64 height 35
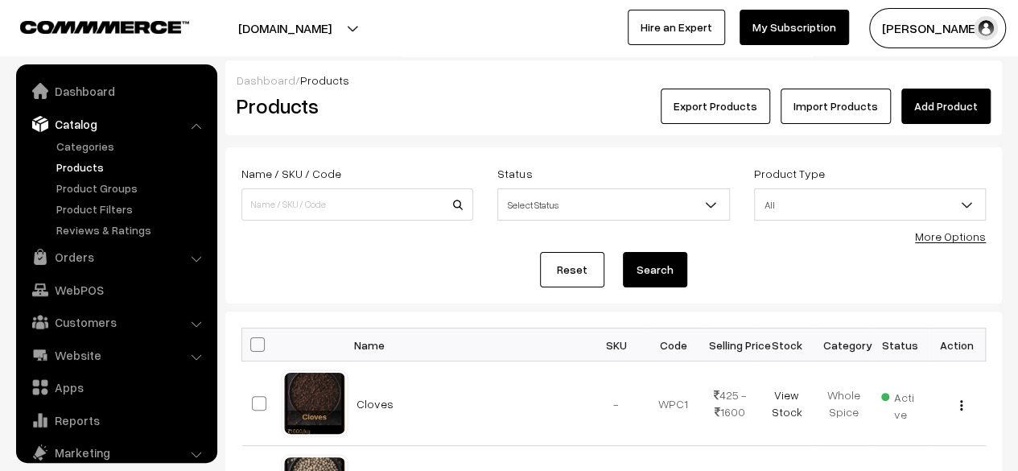
scroll to position [44, 0]
